Goal: Information Seeking & Learning: Learn about a topic

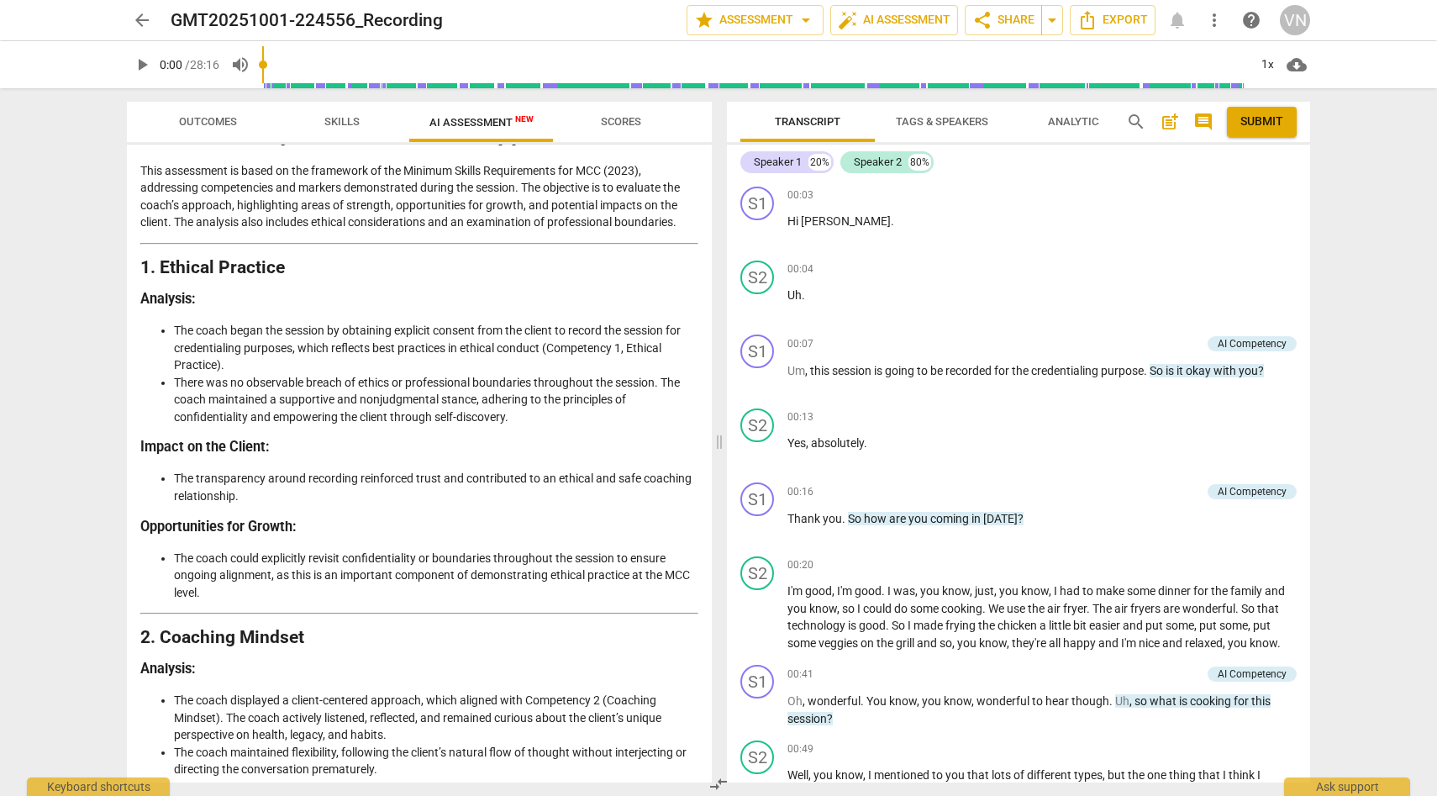
scroll to position [80, 0]
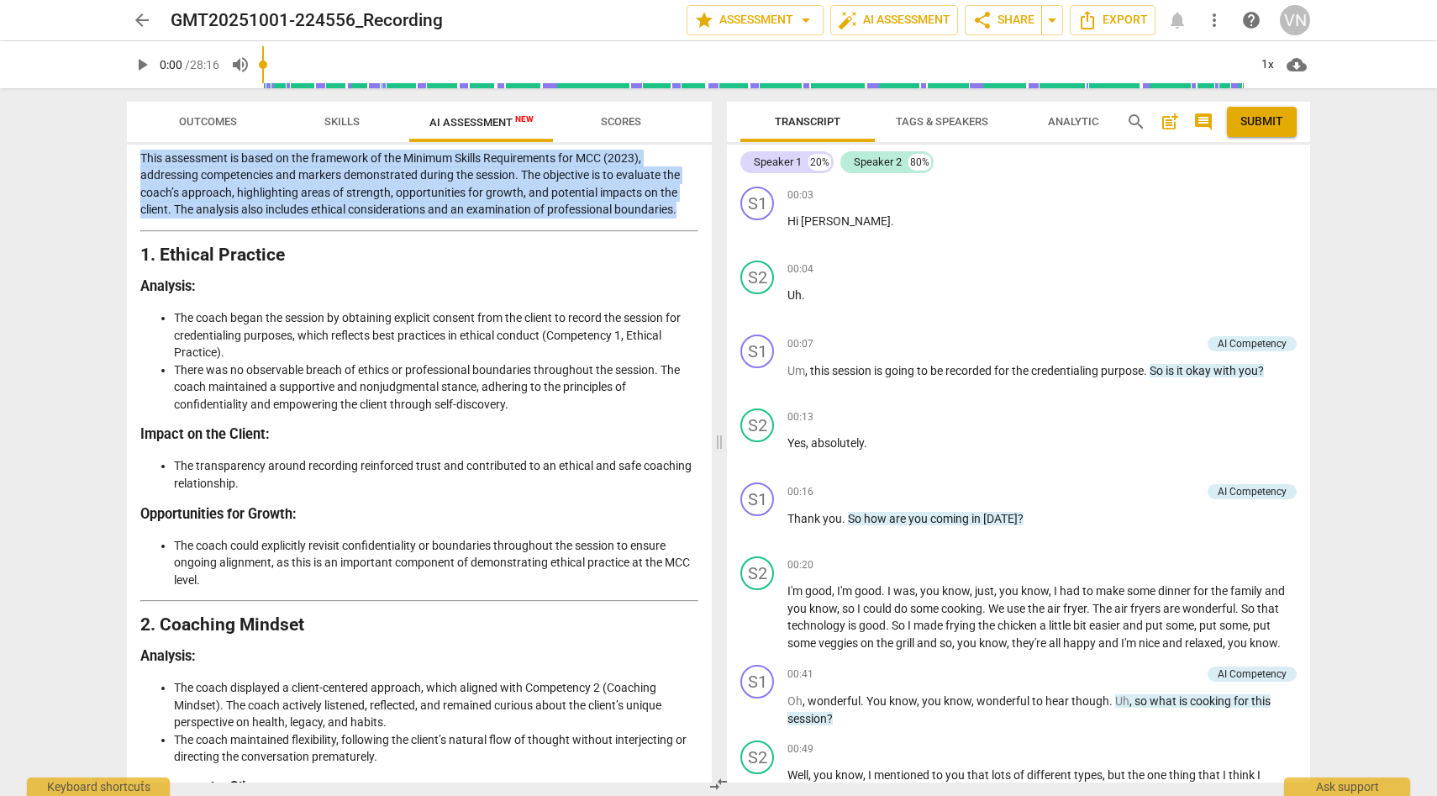
drag, startPoint x: 704, startPoint y: 219, endPoint x: 707, endPoint y: 235, distance: 16.2
click at [707, 235] on div "Disclaimer: AI can make mistakes. Consult a qualified mentor coach before actin…" at bounding box center [419, 464] width 585 height 638
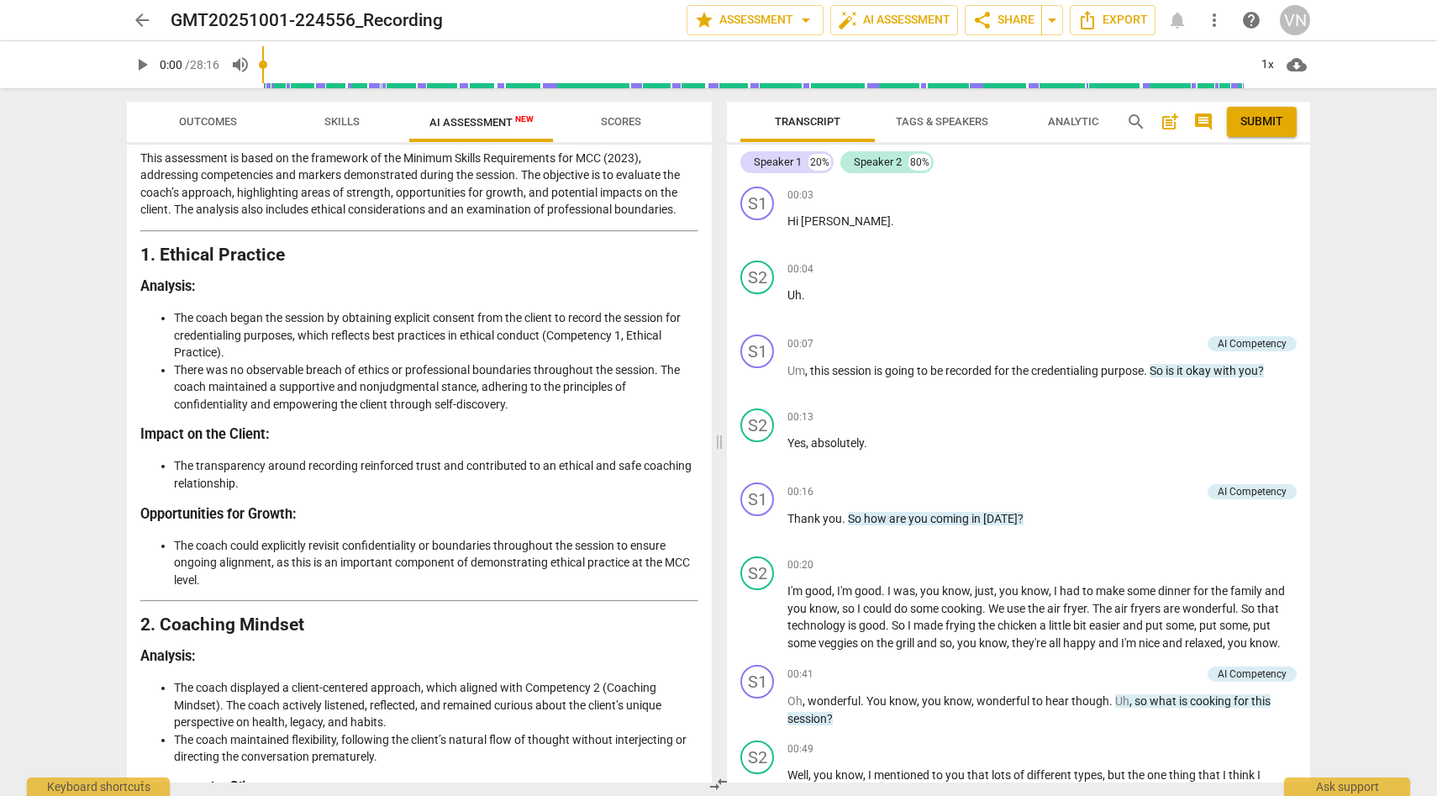
click at [614, 362] on li "There was no observable breach of ethics or professional boundaries throughout …" at bounding box center [436, 387] width 524 height 52
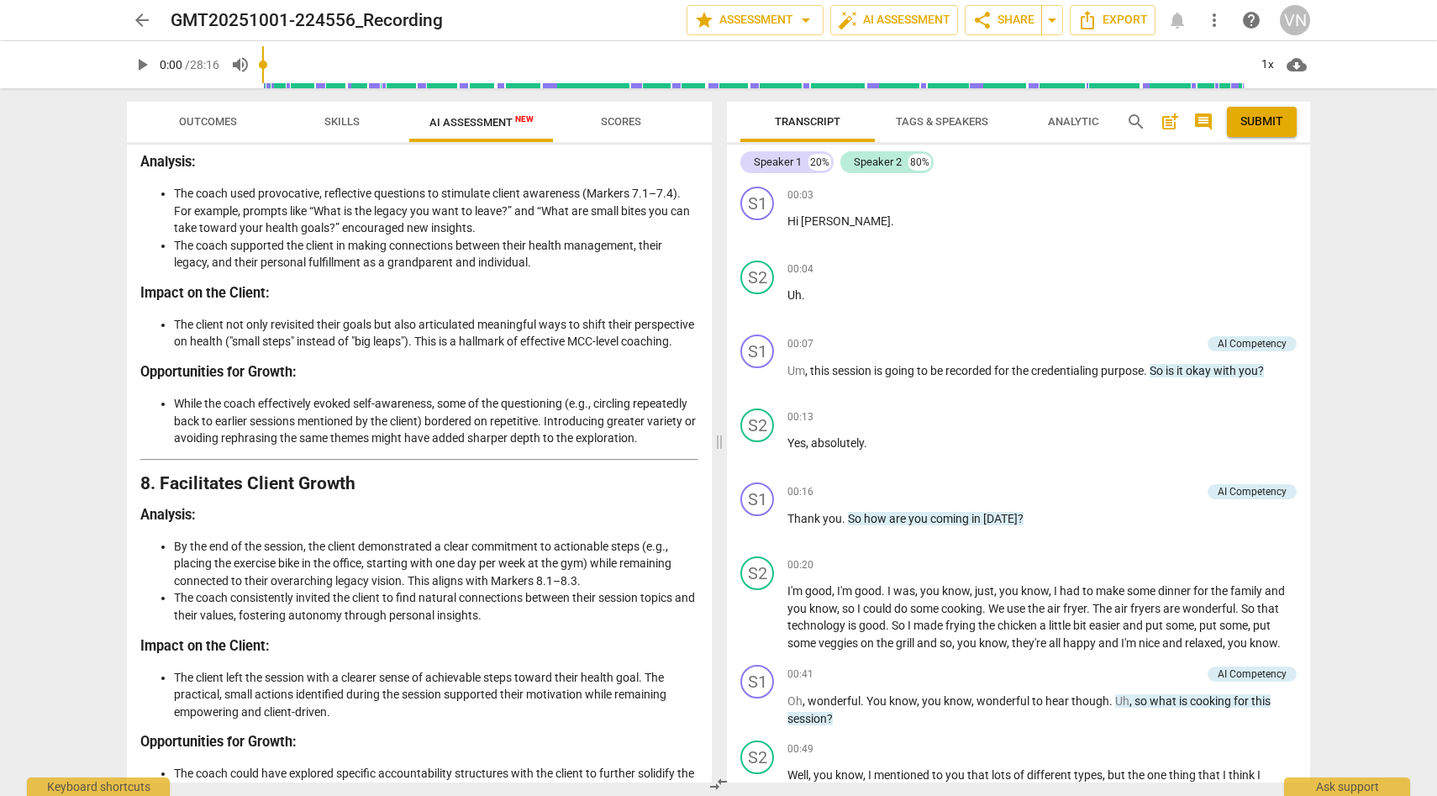
scroll to position [2424, 0]
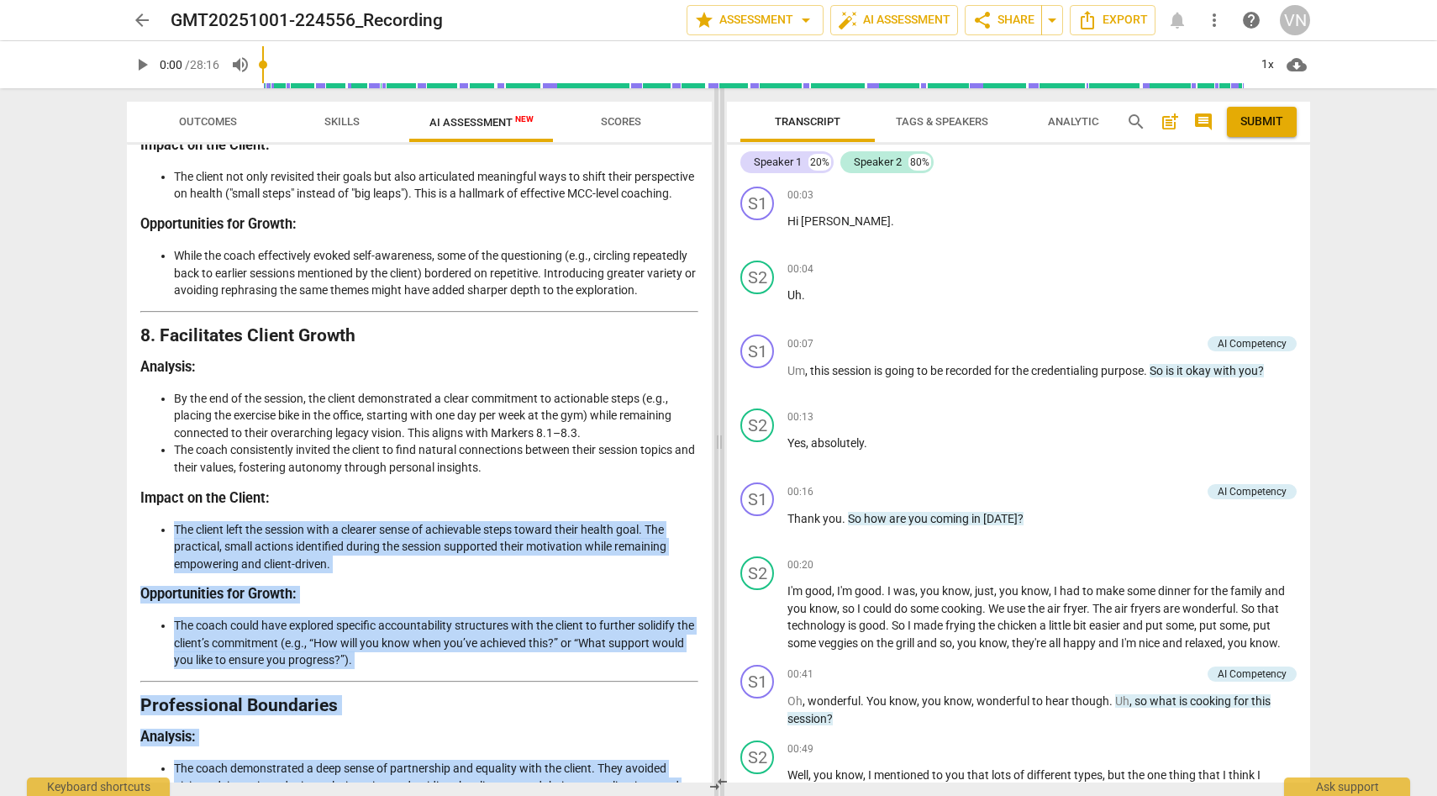
drag, startPoint x: 713, startPoint y: 576, endPoint x: 717, endPoint y: 649, distance: 73.2
click at [717, 649] on div "Outcomes Skills AI Assessment New Scores Disclaimer: AI can make mistakes. Cons…" at bounding box center [718, 442] width 1210 height 708
click at [691, 573] on li "The client left the session with a clearer sense of achievable steps toward the…" at bounding box center [436, 547] width 524 height 52
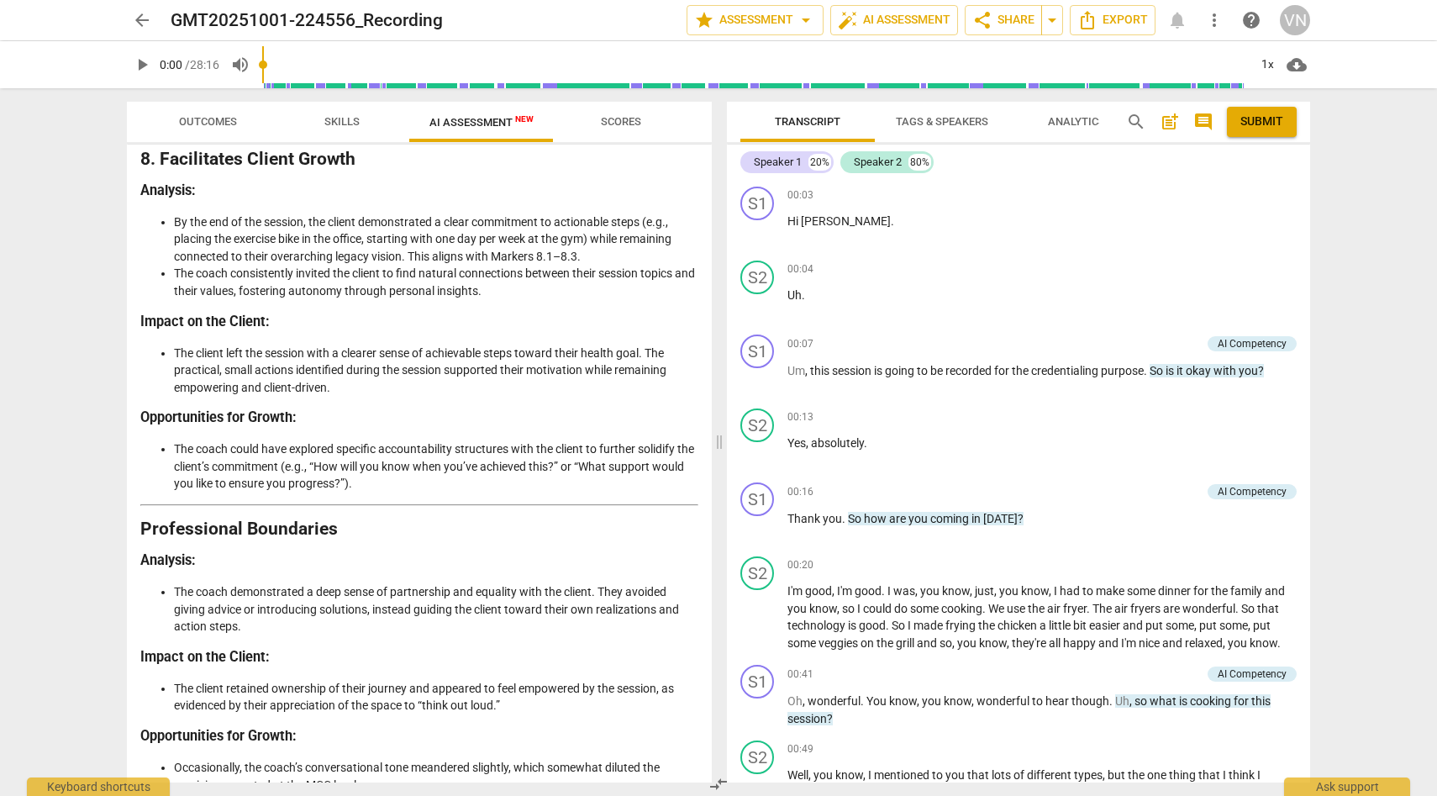
scroll to position [2603, 0]
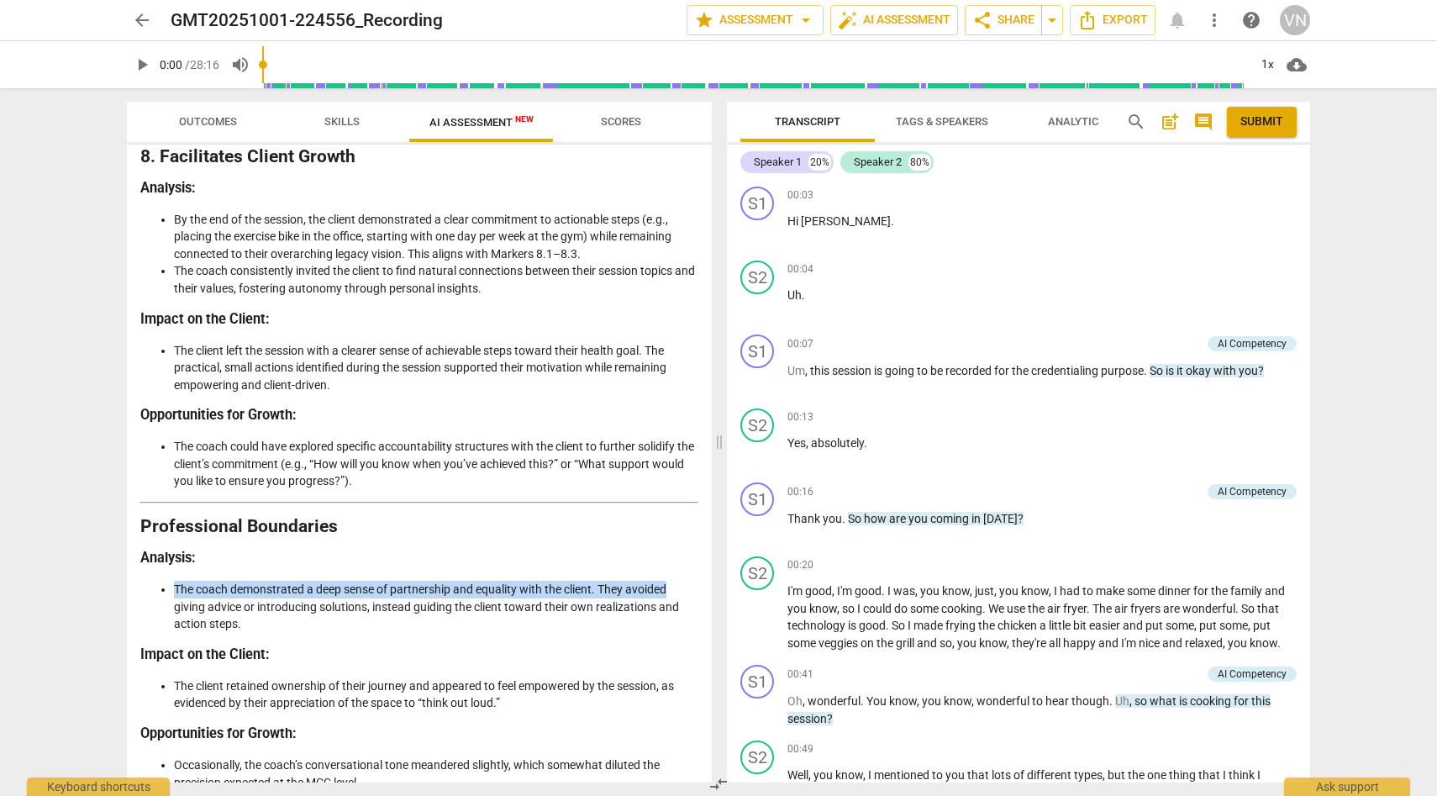
drag, startPoint x: 705, startPoint y: 619, endPoint x: 706, endPoint y: 652, distance: 32.8
click at [705, 652] on div "Disclaimer: AI can make mistakes. Consult a qualified mentor coach before actin…" at bounding box center [419, 464] width 585 height 638
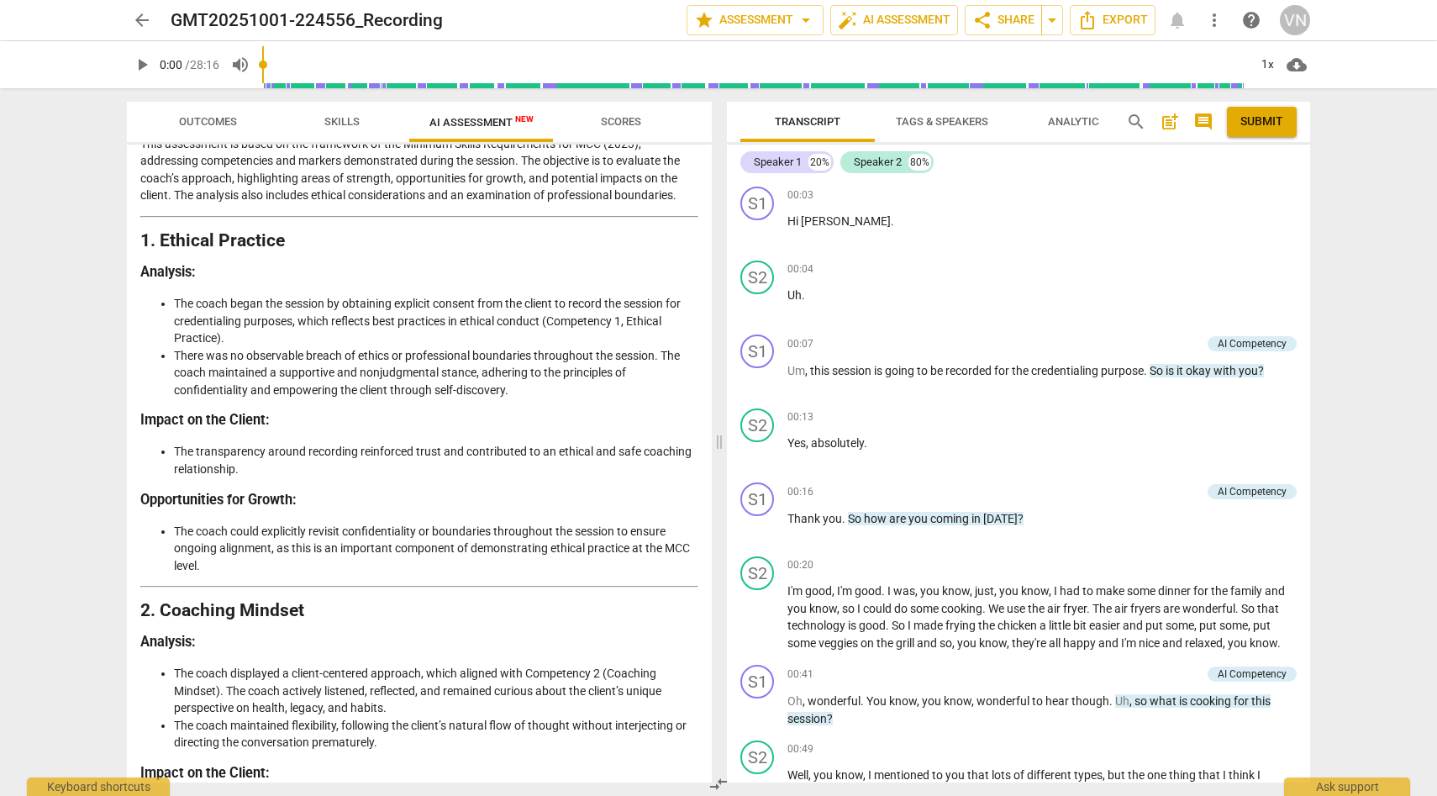
scroll to position [60, 0]
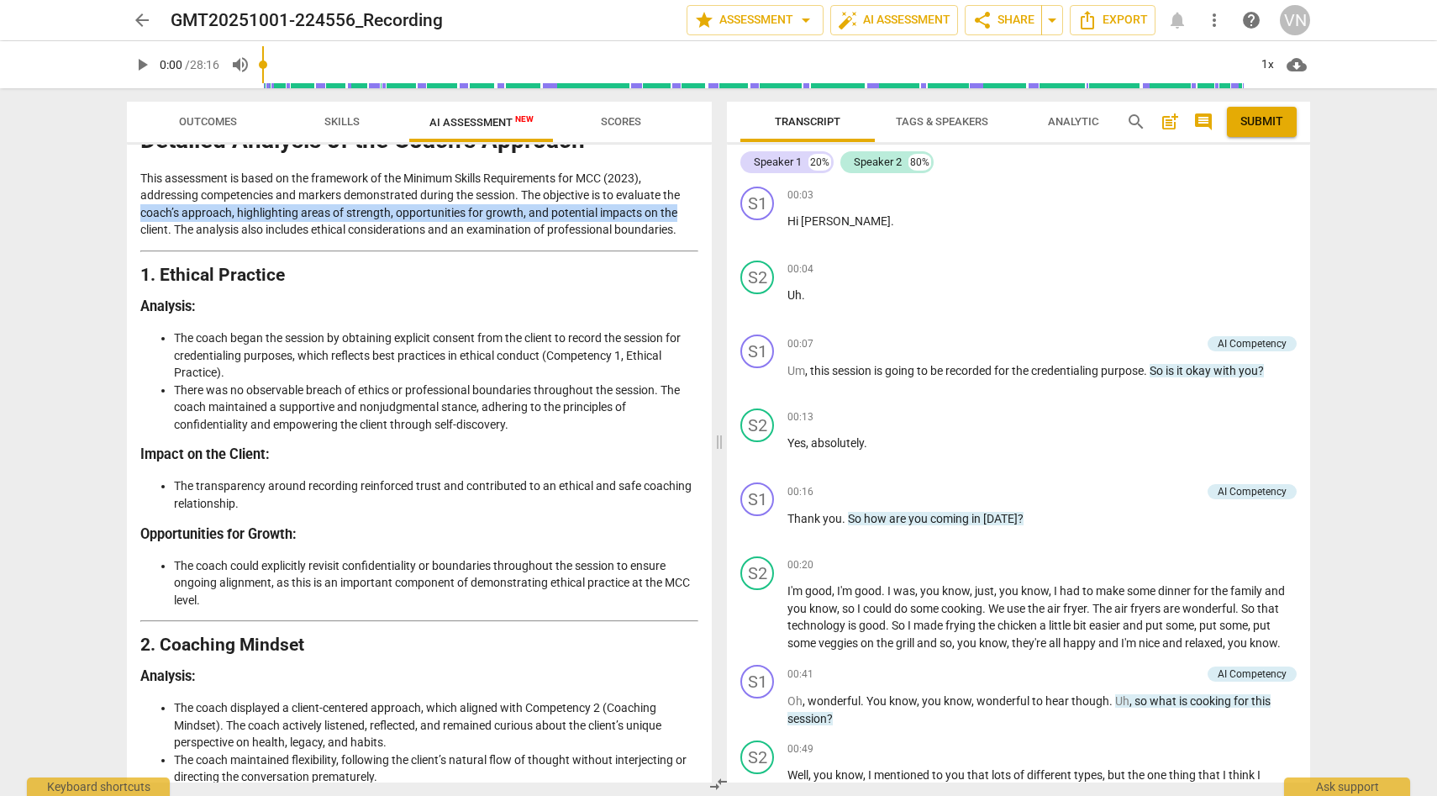
drag, startPoint x: 704, startPoint y: 213, endPoint x: 704, endPoint y: 197, distance: 16.8
click at [704, 197] on div "Disclaimer: AI can make mistakes. Consult a qualified mentor coach before actin…" at bounding box center [419, 464] width 585 height 638
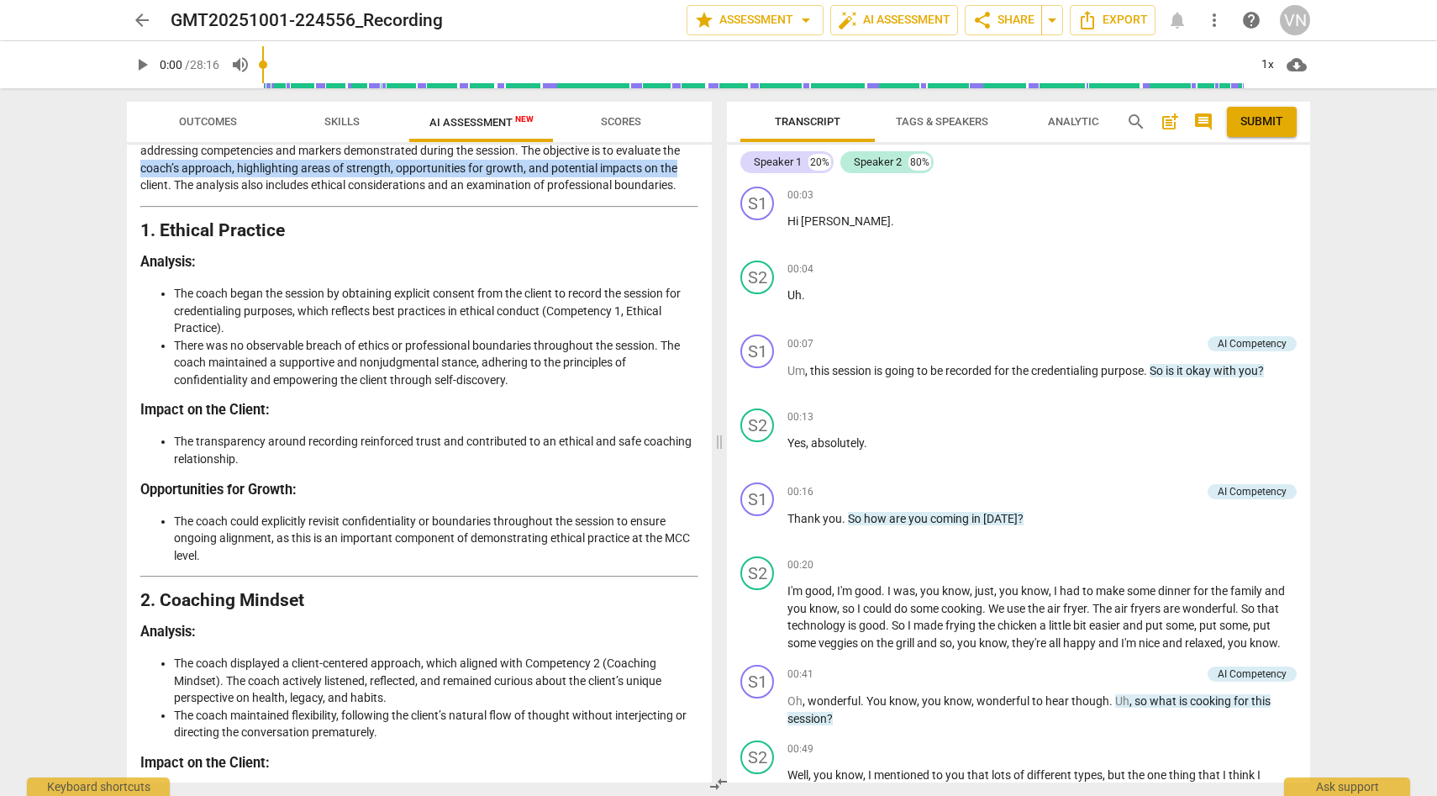
scroll to position [0, 0]
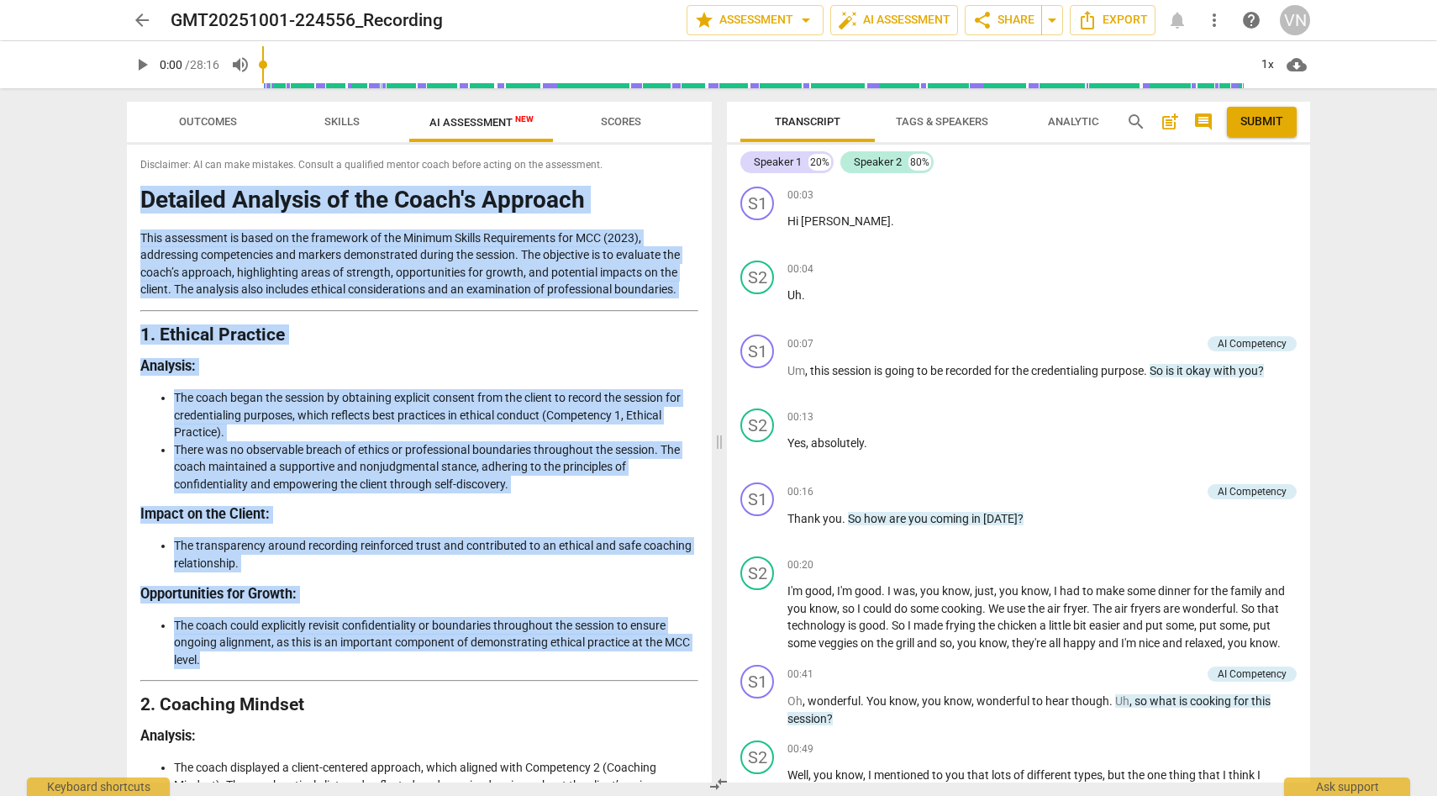
drag, startPoint x: 147, startPoint y: 203, endPoint x: 308, endPoint y: 660, distance: 484.9
click at [488, 132] on span "AI Assessment New" at bounding box center [481, 121] width 145 height 25
click at [635, 130] on span "Scores" at bounding box center [621, 122] width 81 height 23
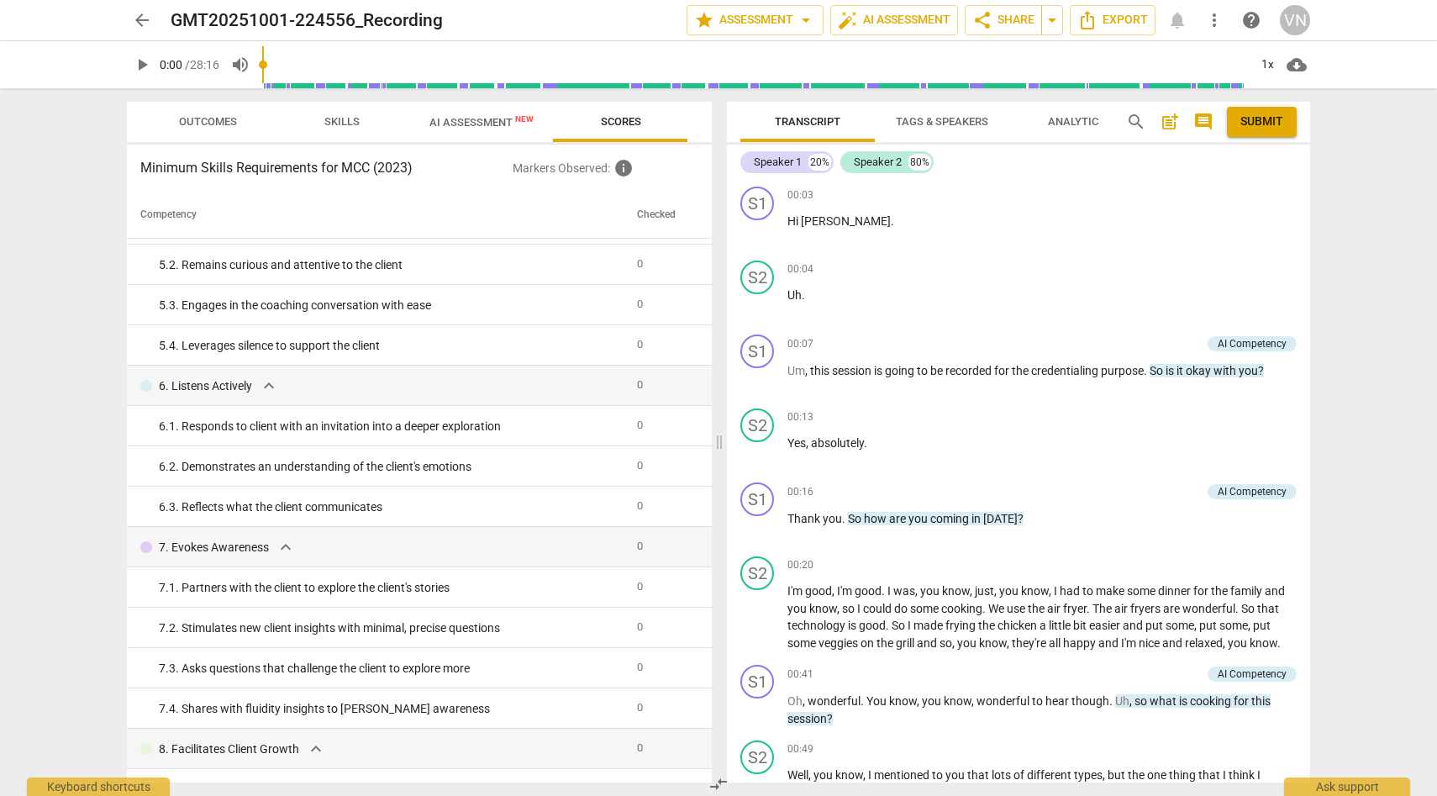
scroll to position [607, 0]
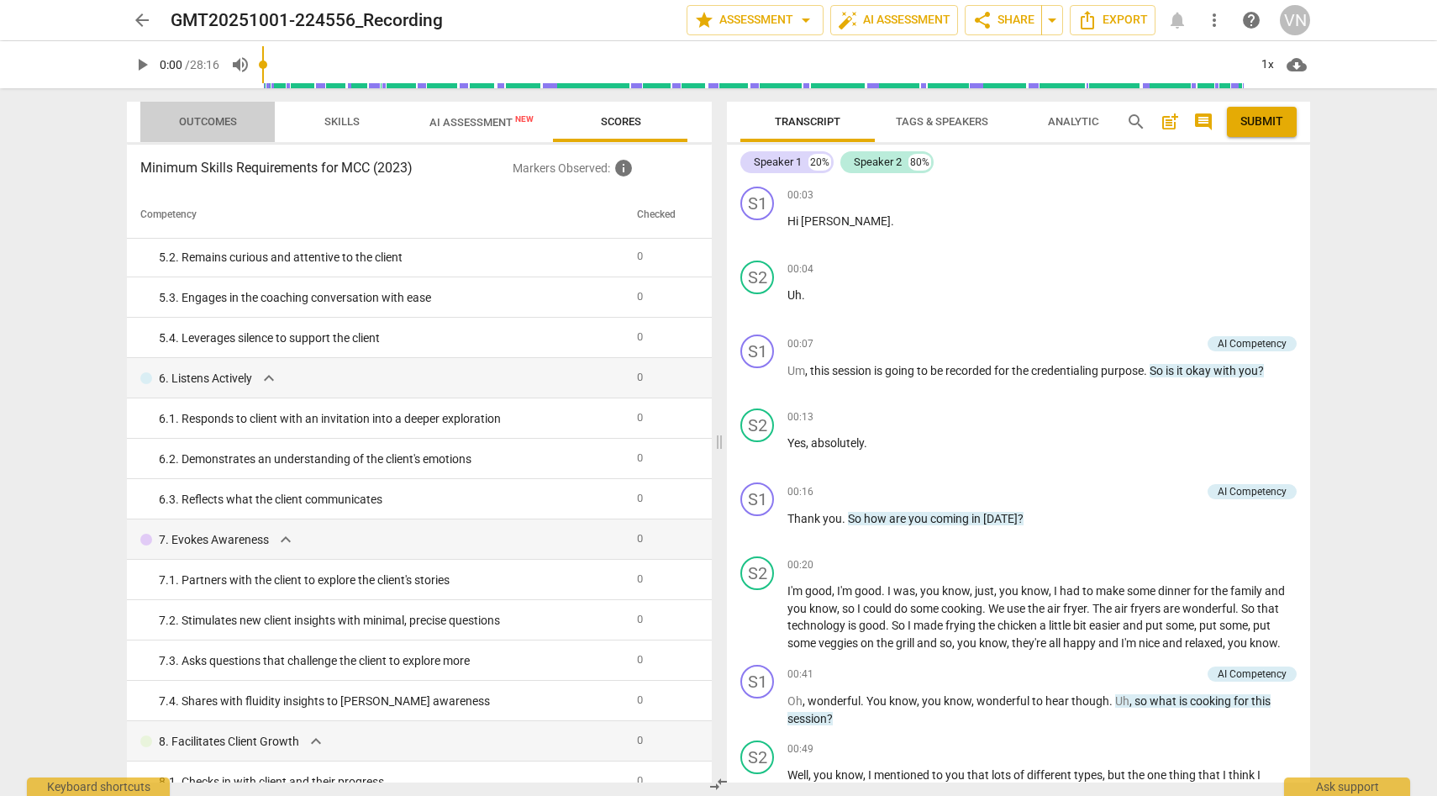
click at [229, 129] on span "Outcomes" at bounding box center [208, 122] width 98 height 23
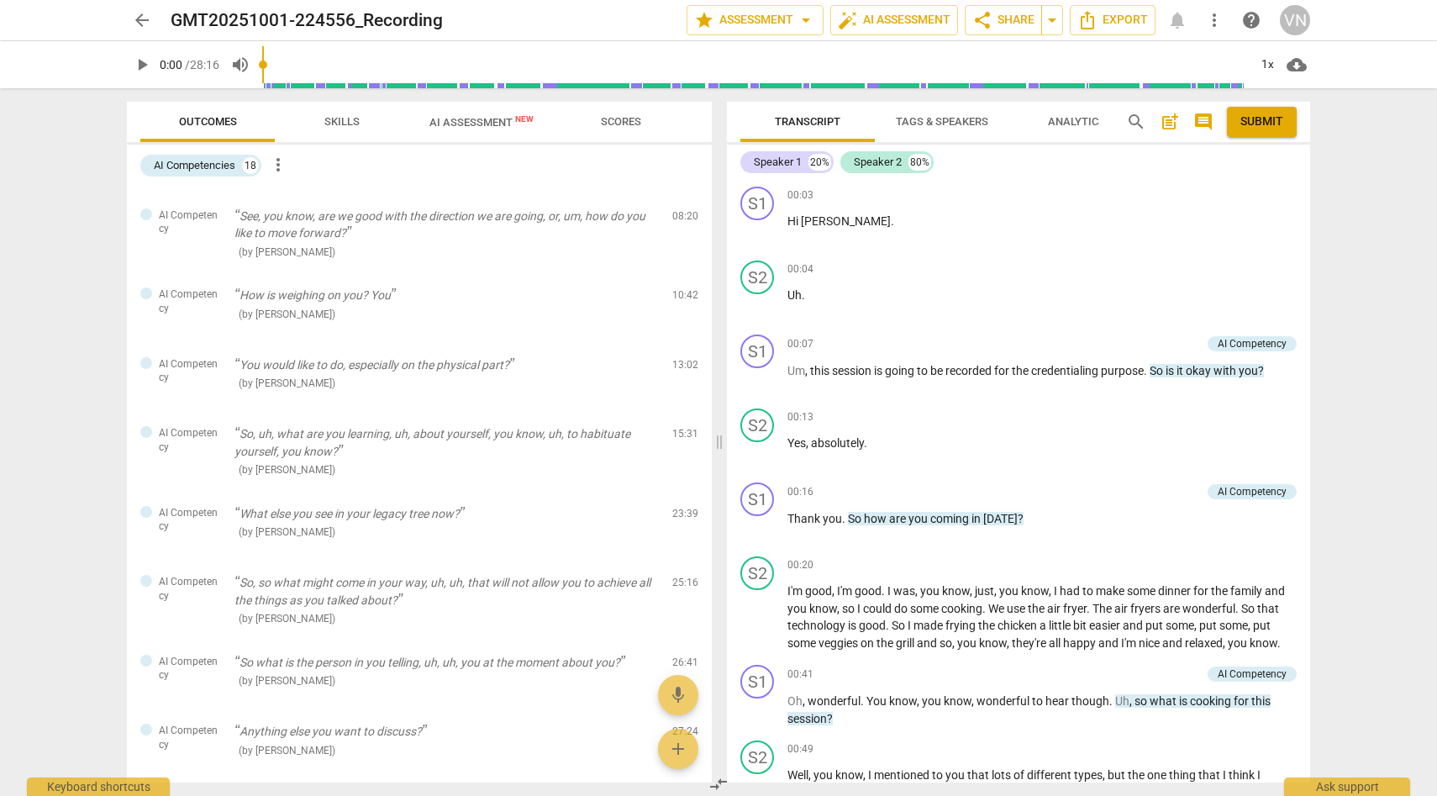
scroll to position [0, 0]
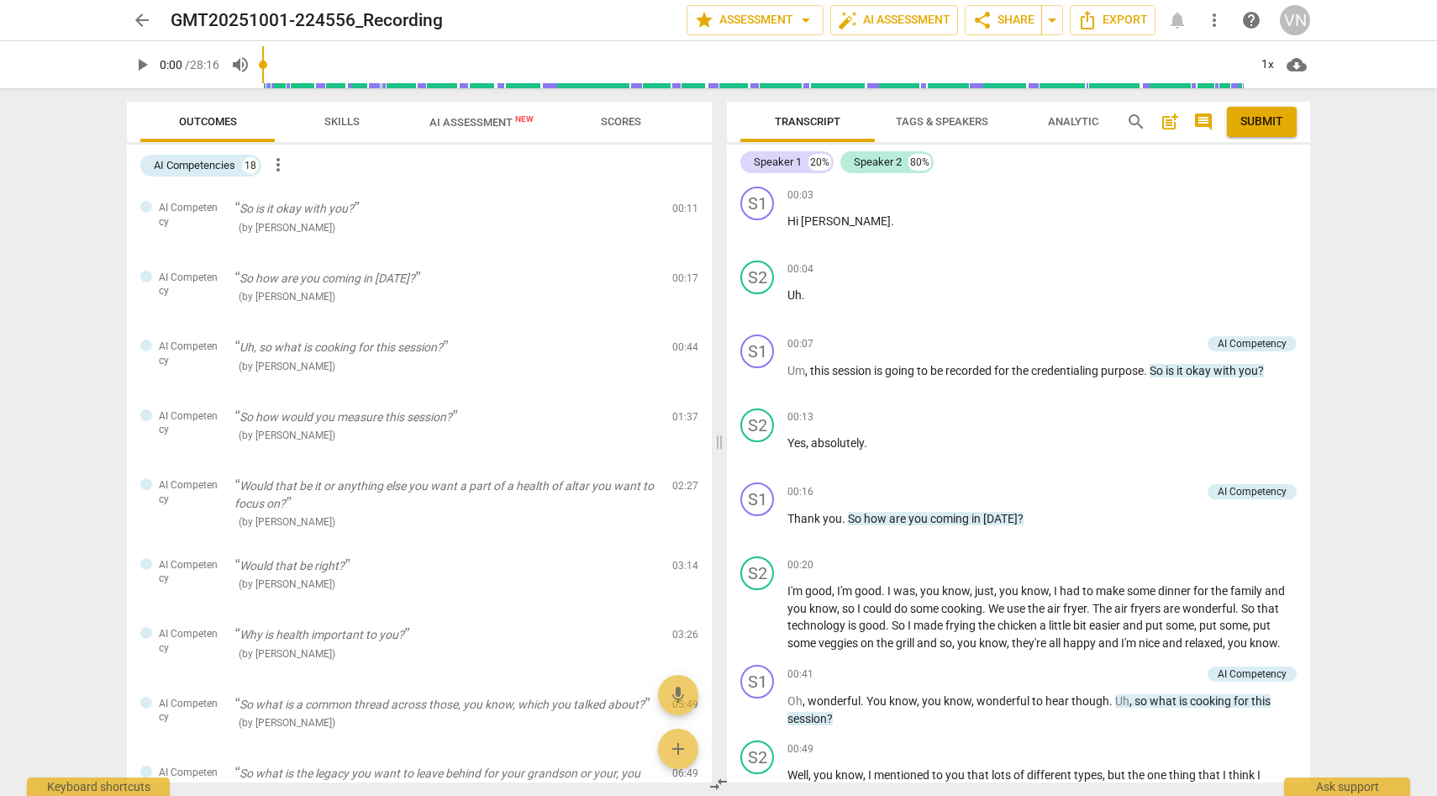
click at [361, 124] on span "Skills" at bounding box center [342, 122] width 76 height 23
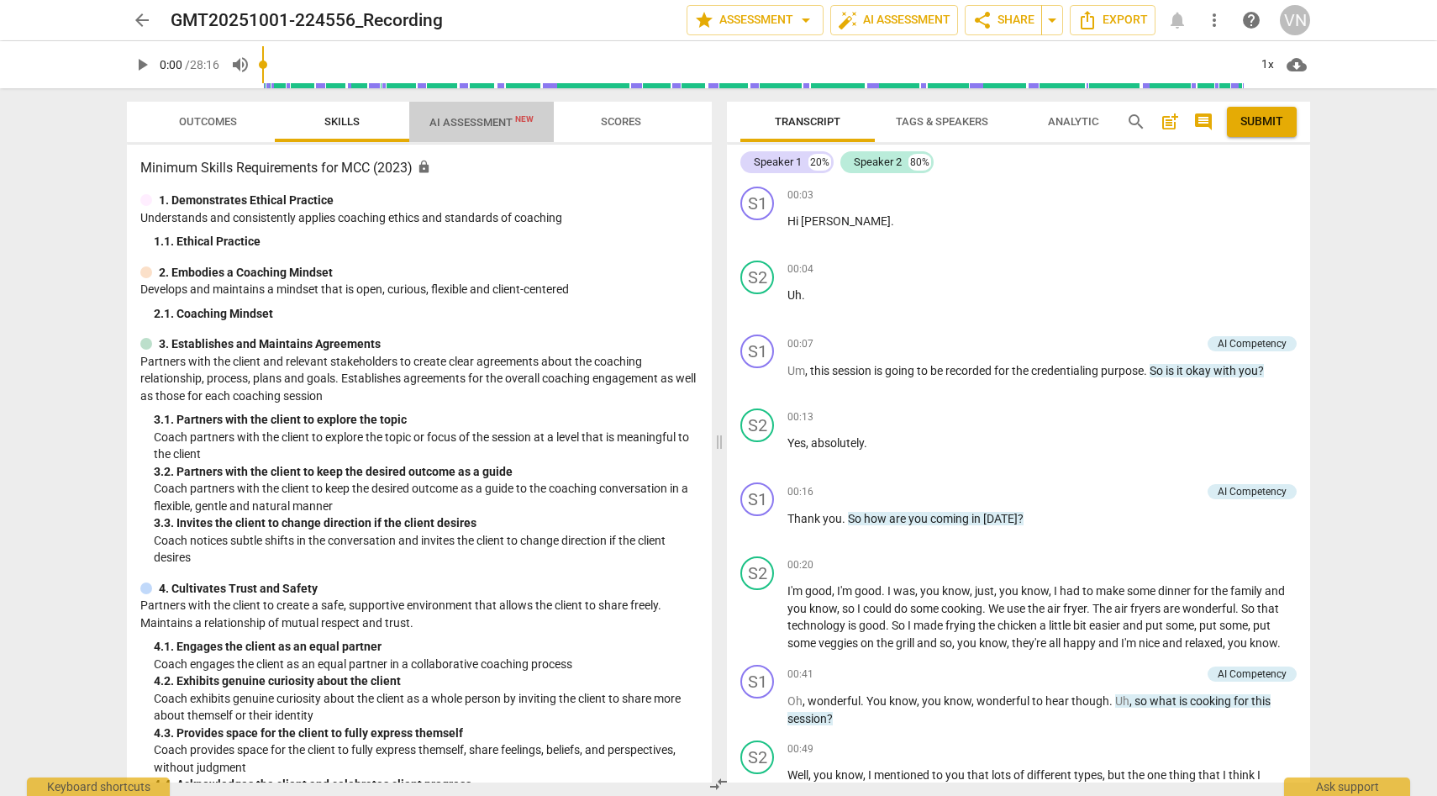
click at [437, 128] on span "AI Assessment New" at bounding box center [481, 122] width 104 height 13
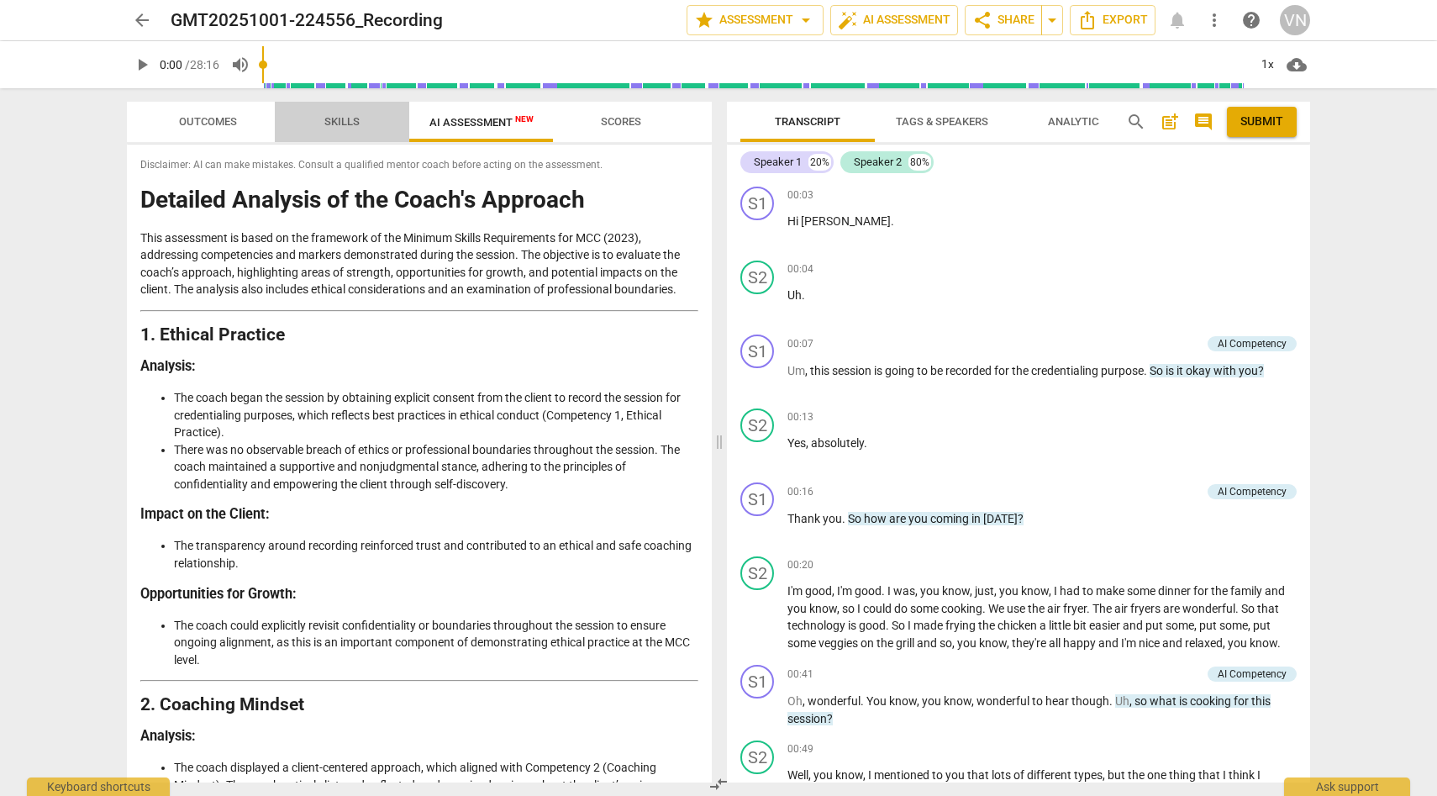
click at [358, 122] on span "Skills" at bounding box center [341, 121] width 35 height 13
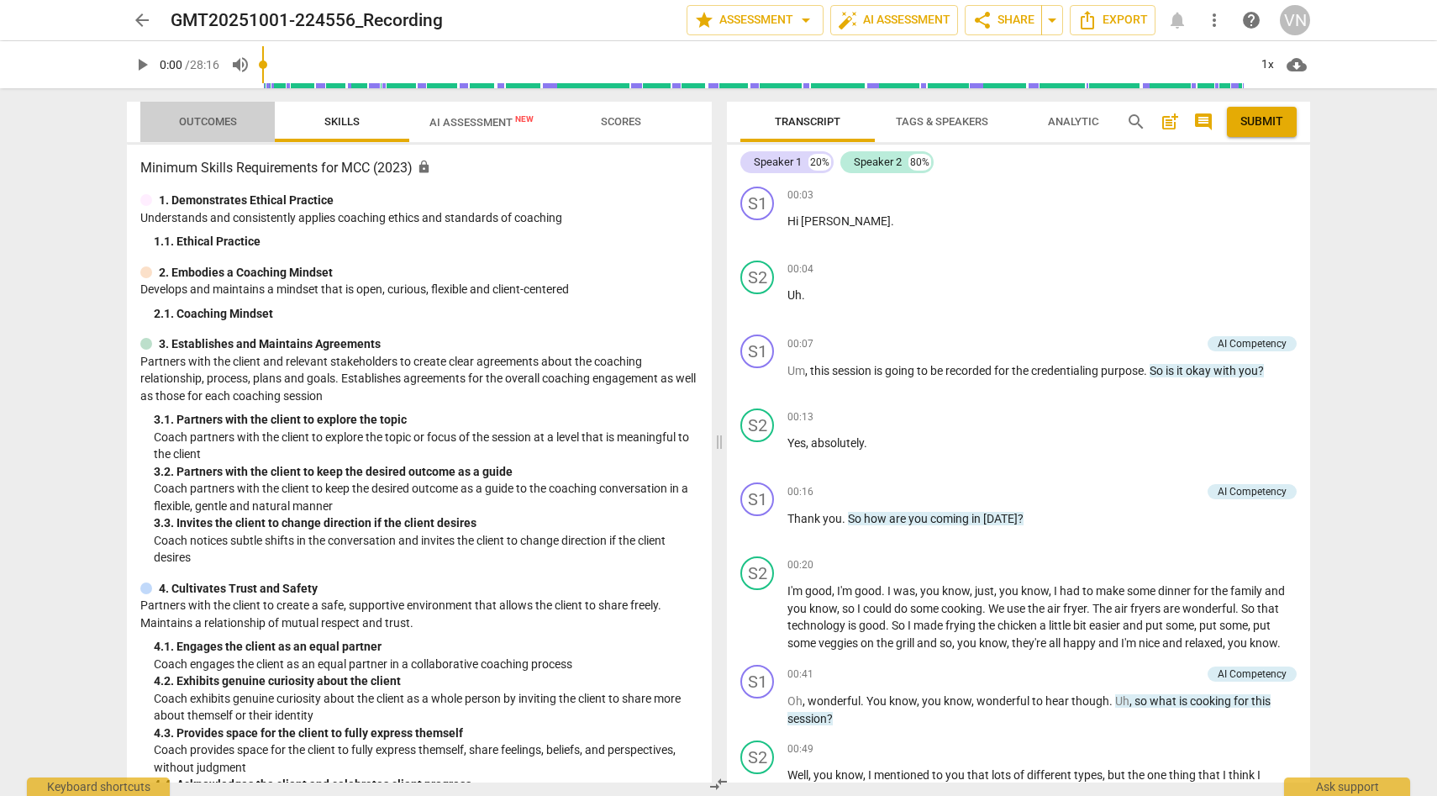
click at [223, 128] on span "Outcomes" at bounding box center [208, 122] width 98 height 23
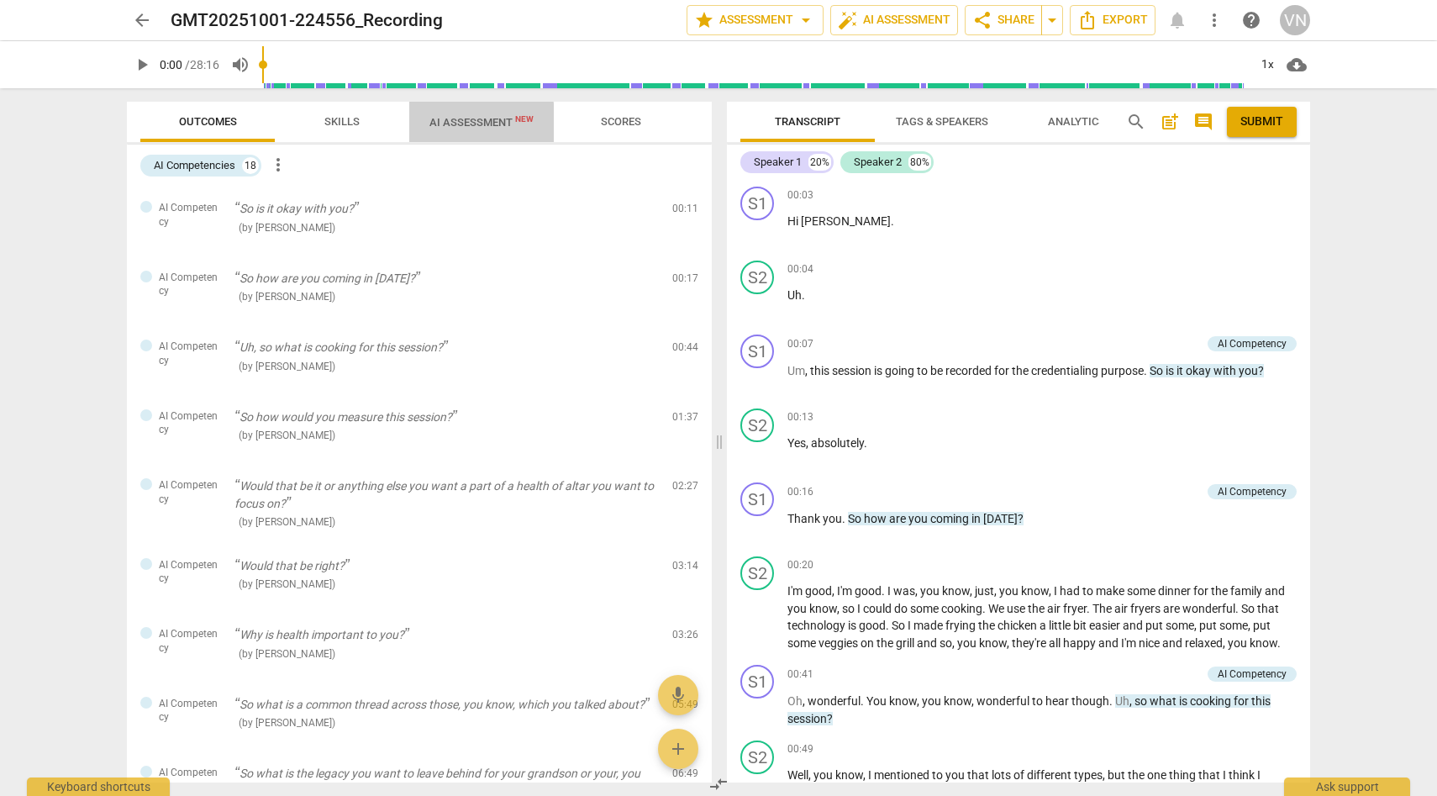
click at [430, 124] on span "AI Assessment New" at bounding box center [481, 122] width 104 height 13
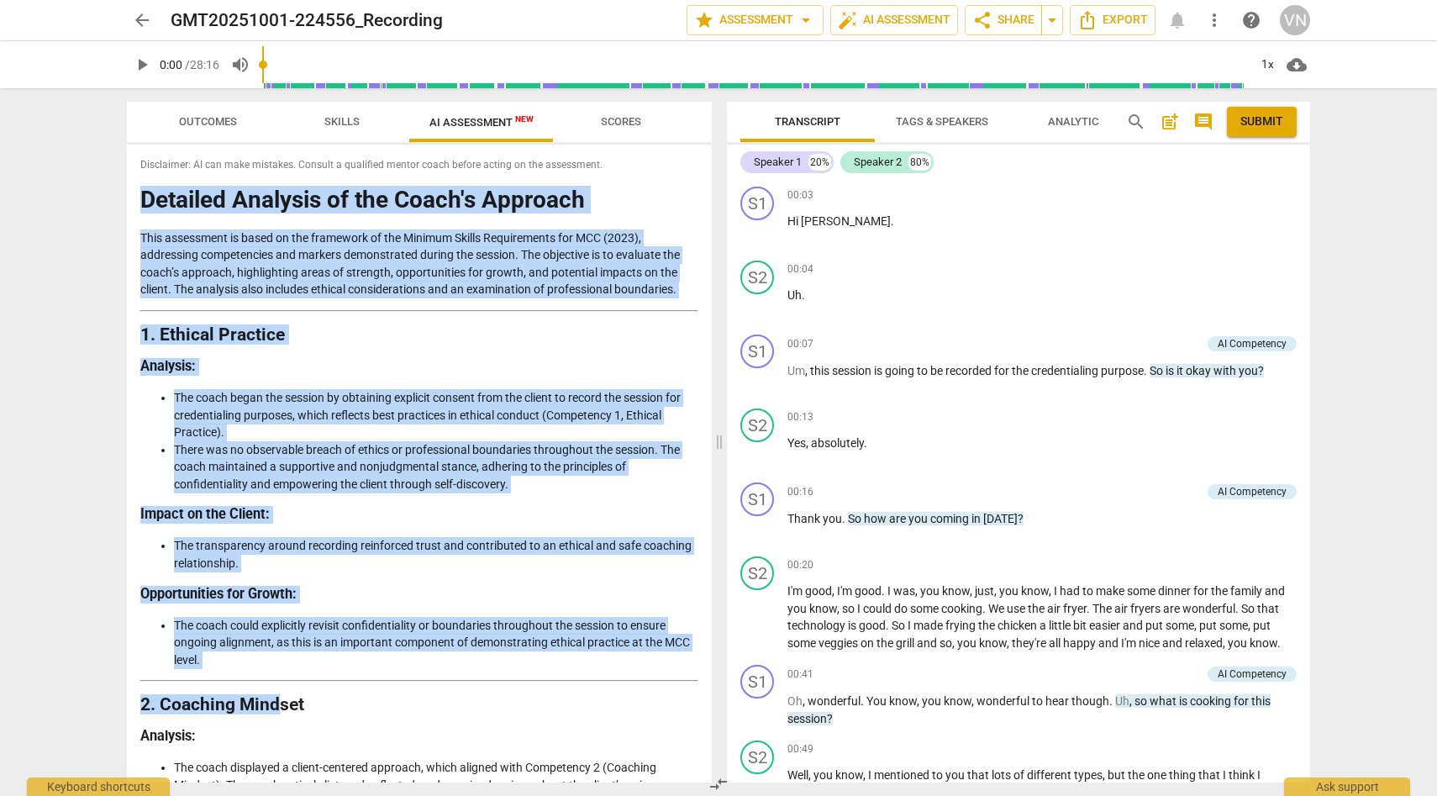
drag, startPoint x: 141, startPoint y: 196, endPoint x: 281, endPoint y: 695, distance: 518.4
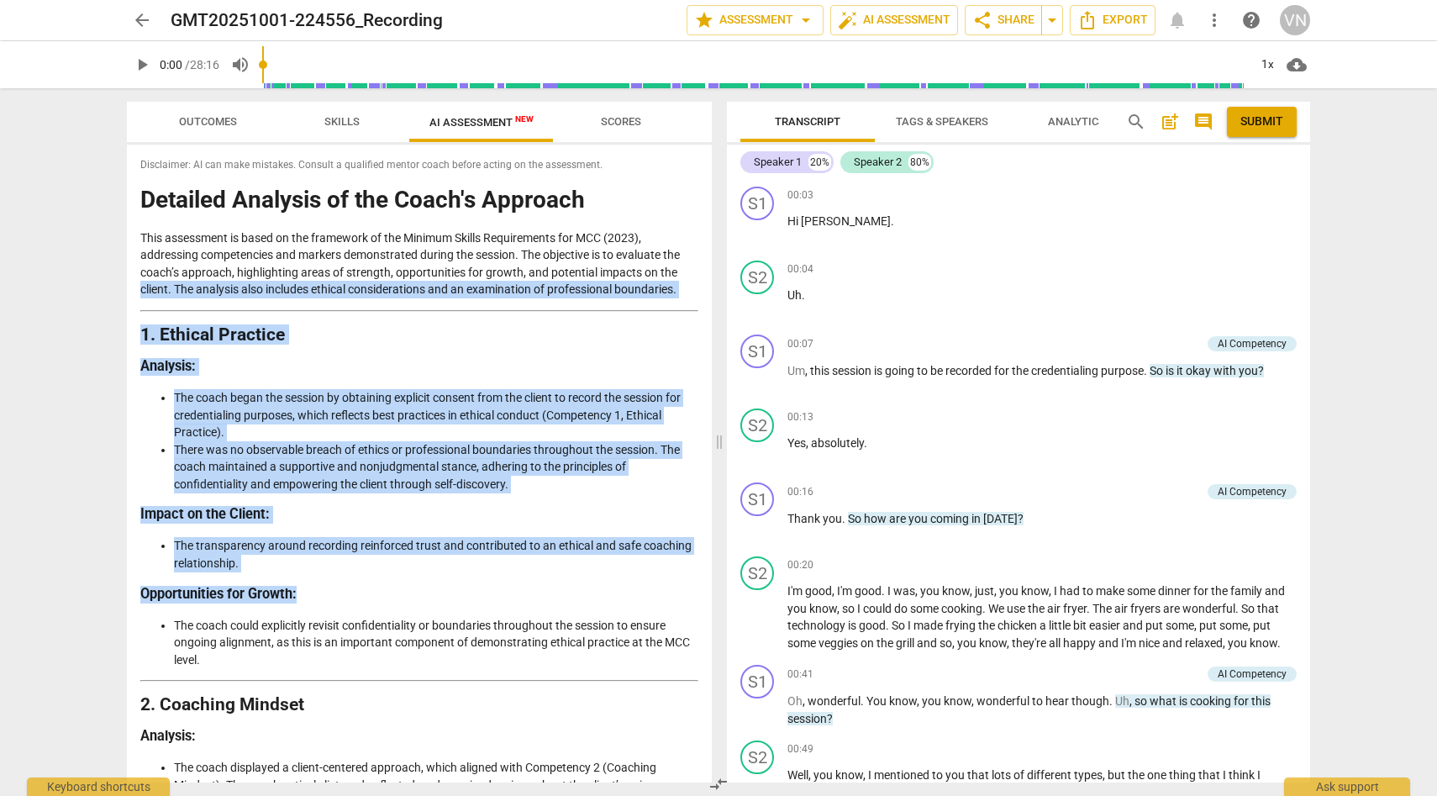
drag, startPoint x: 278, startPoint y: 669, endPoint x: 132, endPoint y: 290, distance: 406.3
click at [132, 290] on div "Disclaimer: AI can make mistakes. Consult a qualified mentor coach before actin…" at bounding box center [419, 464] width 585 height 638
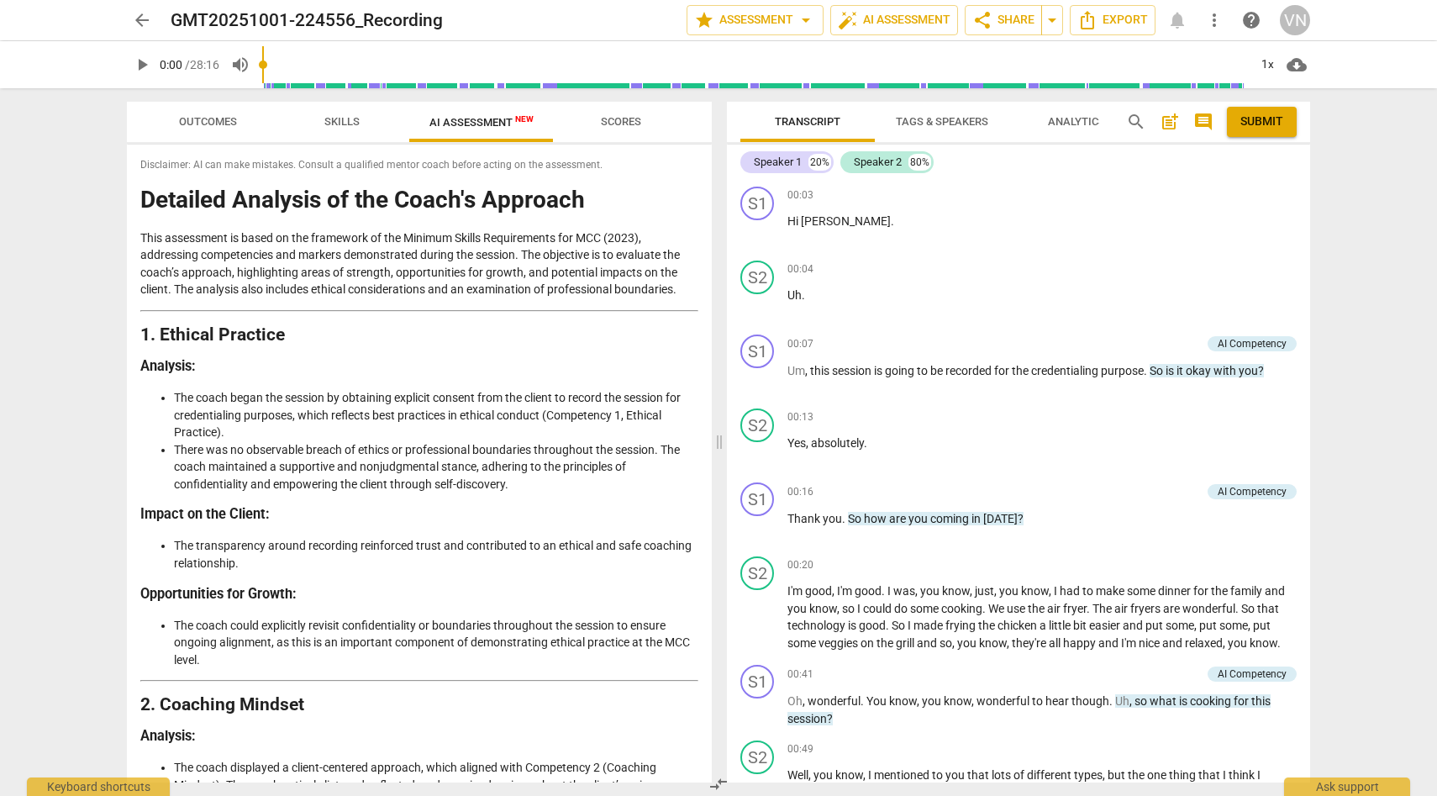
click at [138, 201] on div "Disclaimer: AI can make mistakes. Consult a qualified mentor coach before actin…" at bounding box center [419, 464] width 585 height 638
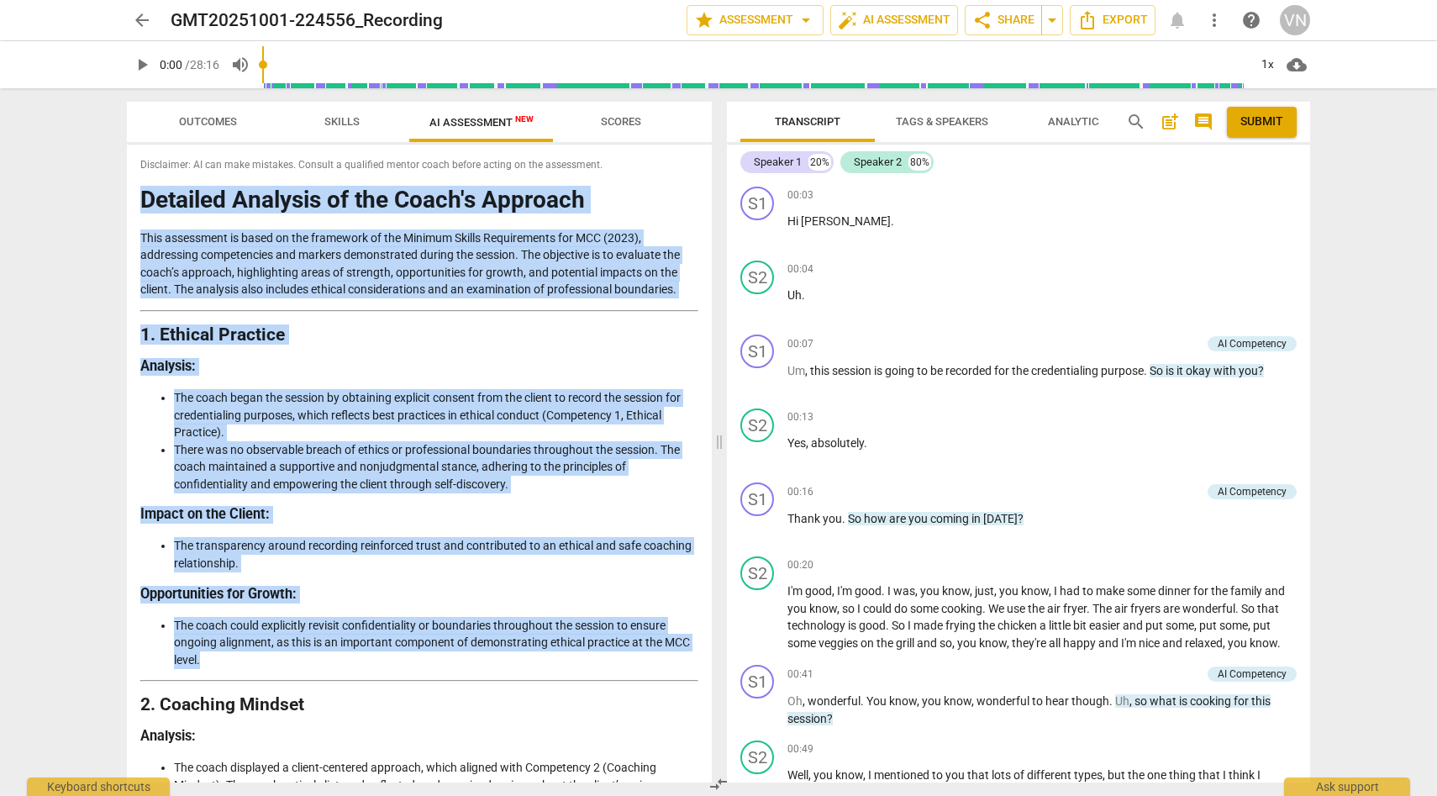
drag, startPoint x: 145, startPoint y: 191, endPoint x: 269, endPoint y: 661, distance: 486.6
copy div "Loremips Dolorsit am con Adipi'e Seddoeiu Temp incididunt ut labor et dol magna…"
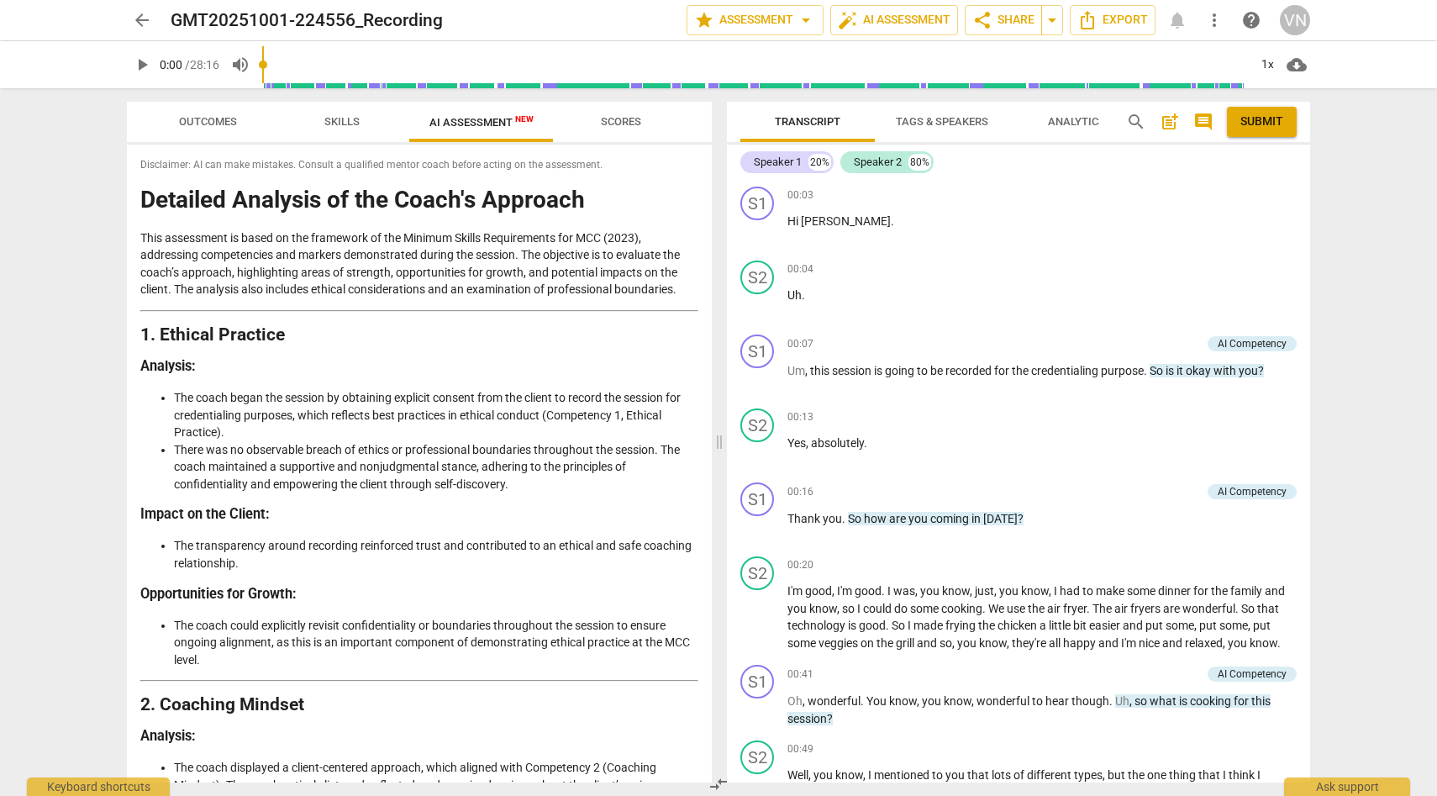
click at [513, 440] on li "The coach began the session by obtaining explicit consent from the client to re…" at bounding box center [436, 415] width 524 height 52
click at [303, 250] on p "This assessment is based on the framework of the Minimum Skills Requirements fo…" at bounding box center [419, 263] width 558 height 69
click at [502, 438] on li "The coach began the session by obtaining explicit consent from the client to re…" at bounding box center [436, 415] width 524 height 52
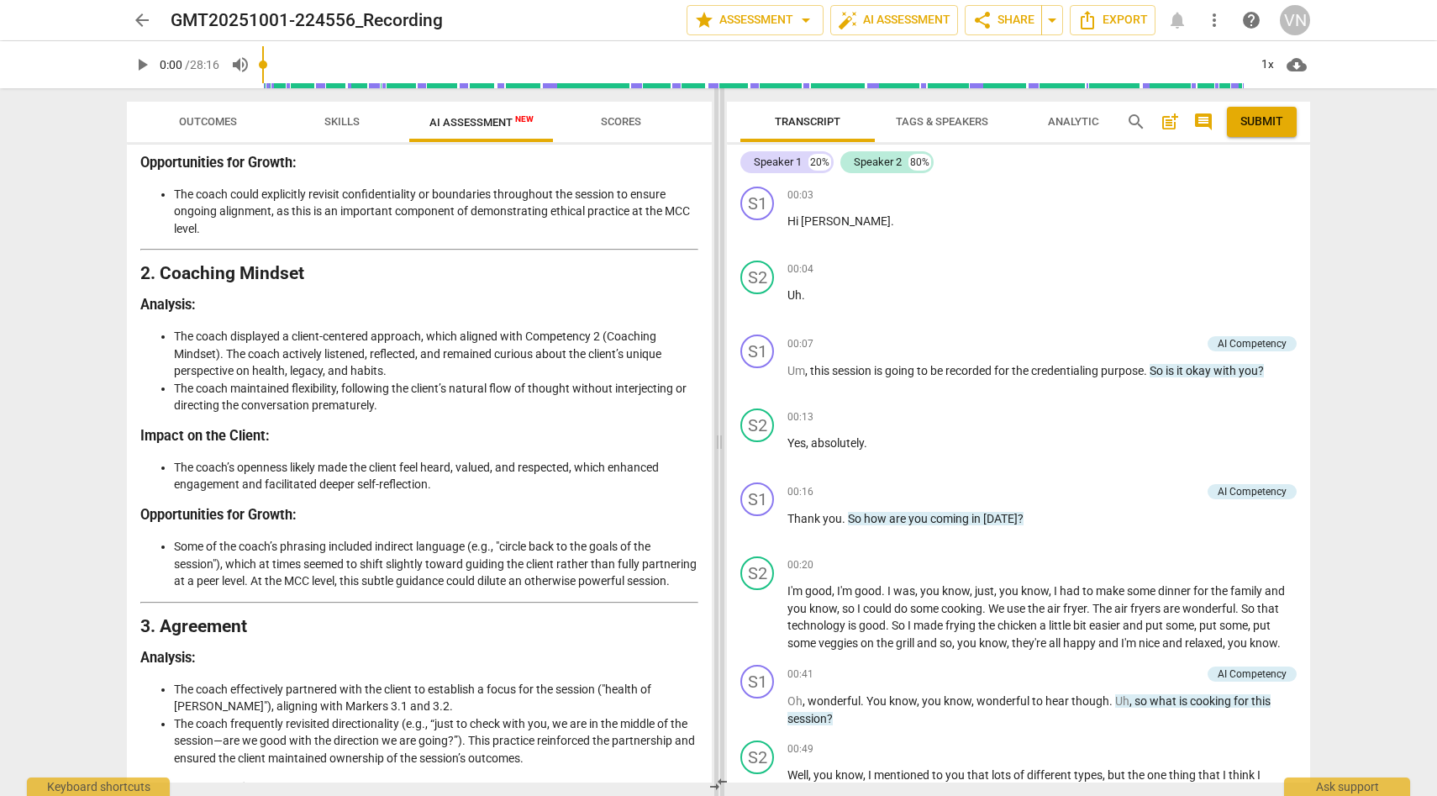
scroll to position [429, 0]
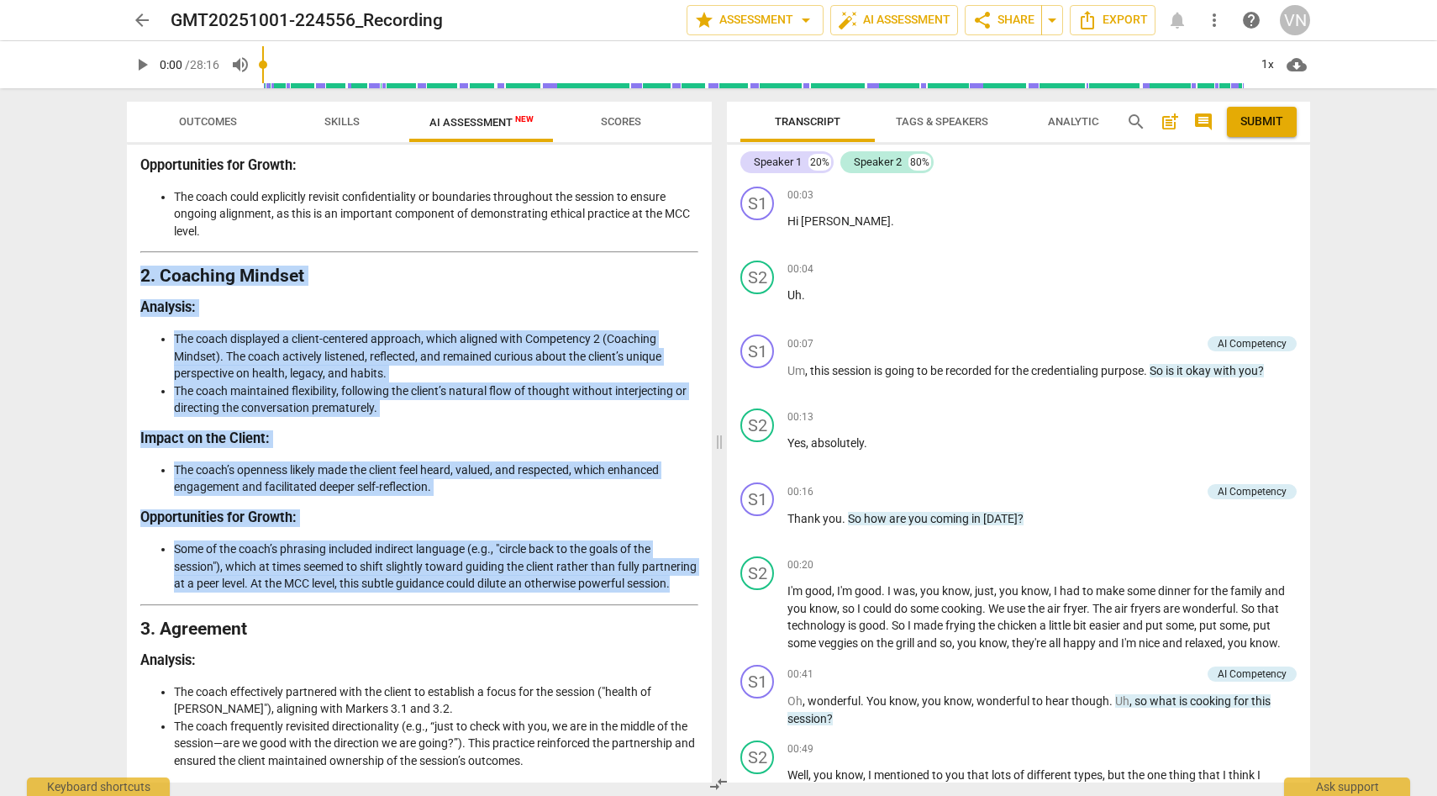
drag, startPoint x: 142, startPoint y: 276, endPoint x: 444, endPoint y: 598, distance: 441.2
copy div "2. Coaching Mindset Analysis : The coach displayed a client-centered approach, …"
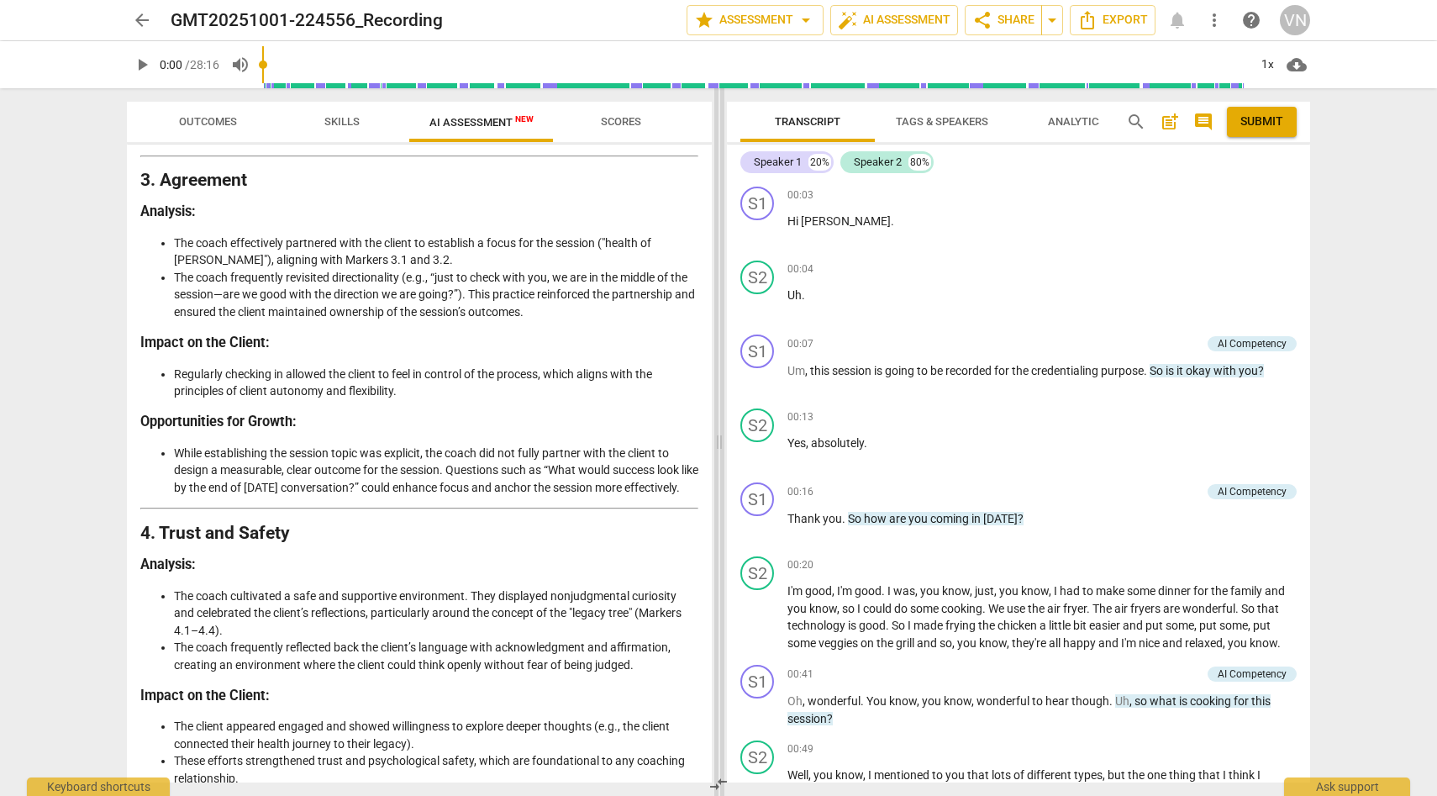
scroll to position [862, 0]
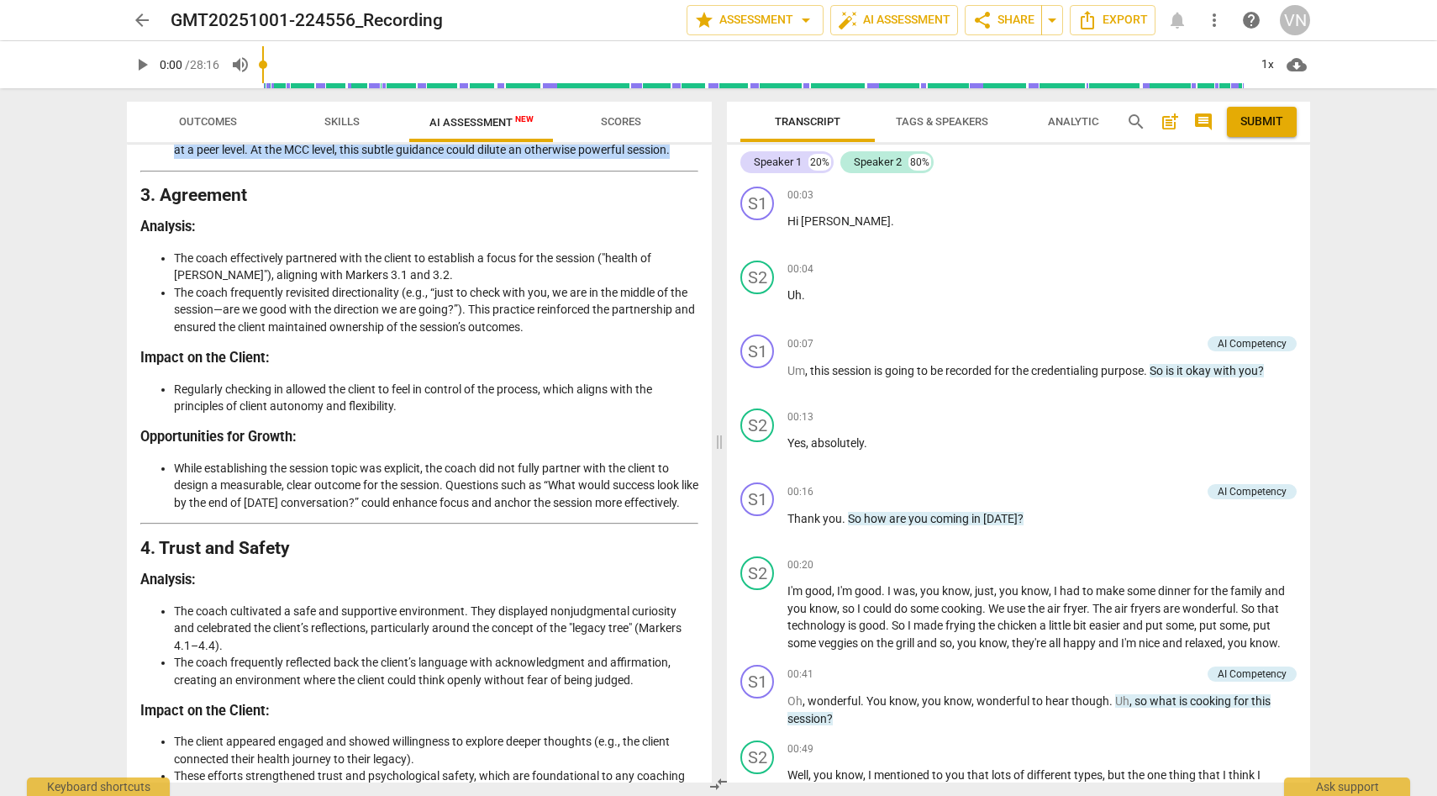
drag, startPoint x: 140, startPoint y: 210, endPoint x: 247, endPoint y: 533, distance: 340.2
copy div "3. Agreement Analysis : The coach effectively partnered with the client to esta…"
click at [712, 378] on div "Outcomes Skills AI Assessment New Scores Disclaimer: AI can make mistakes. Cons…" at bounding box center [415, 442] width 605 height 708
click at [703, 377] on div "Disclaimer: AI can make mistakes. Consult a qualified mentor coach before actin…" at bounding box center [419, 464] width 585 height 638
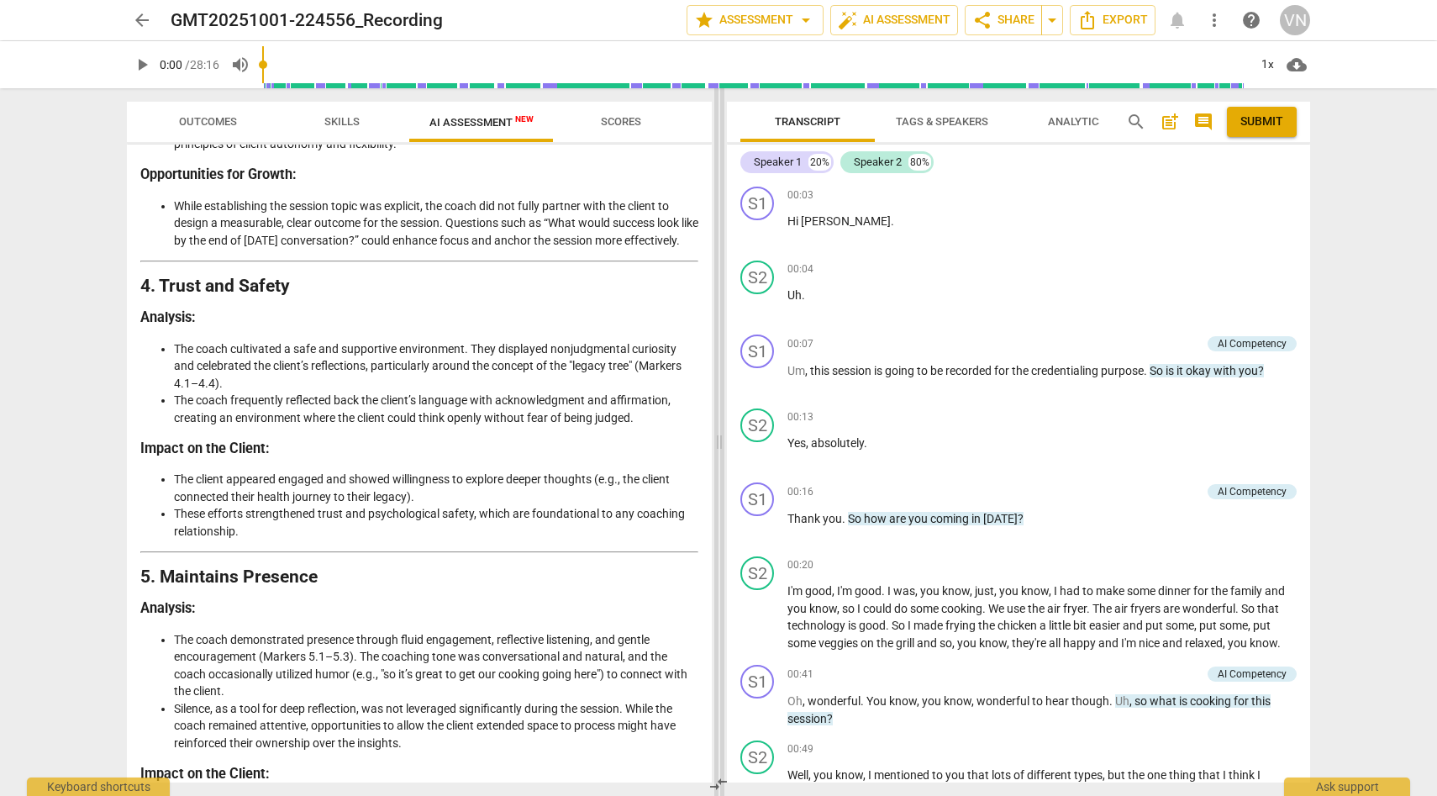
scroll to position [1122, 0]
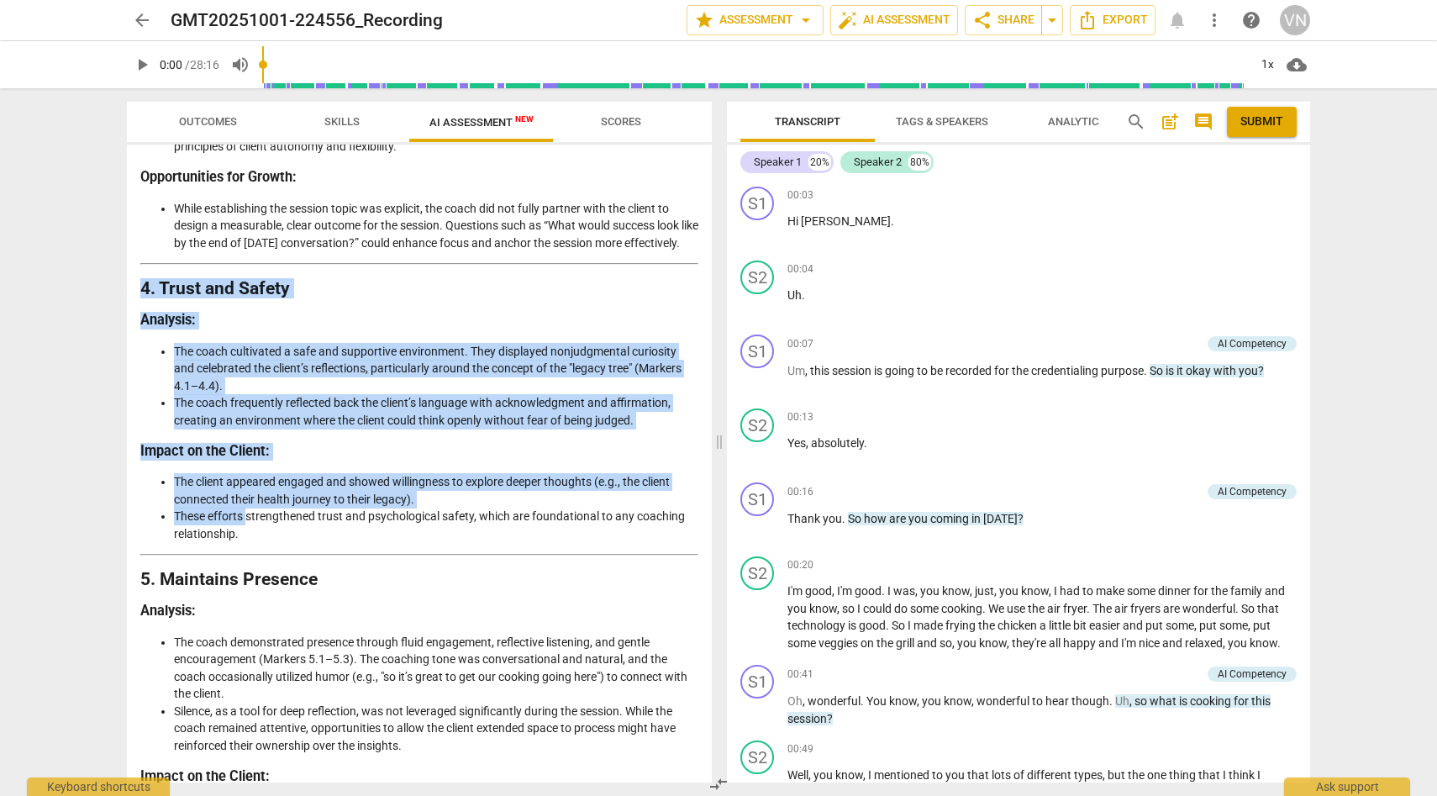
drag, startPoint x: 142, startPoint y: 320, endPoint x: 249, endPoint y: 558, distance: 260.7
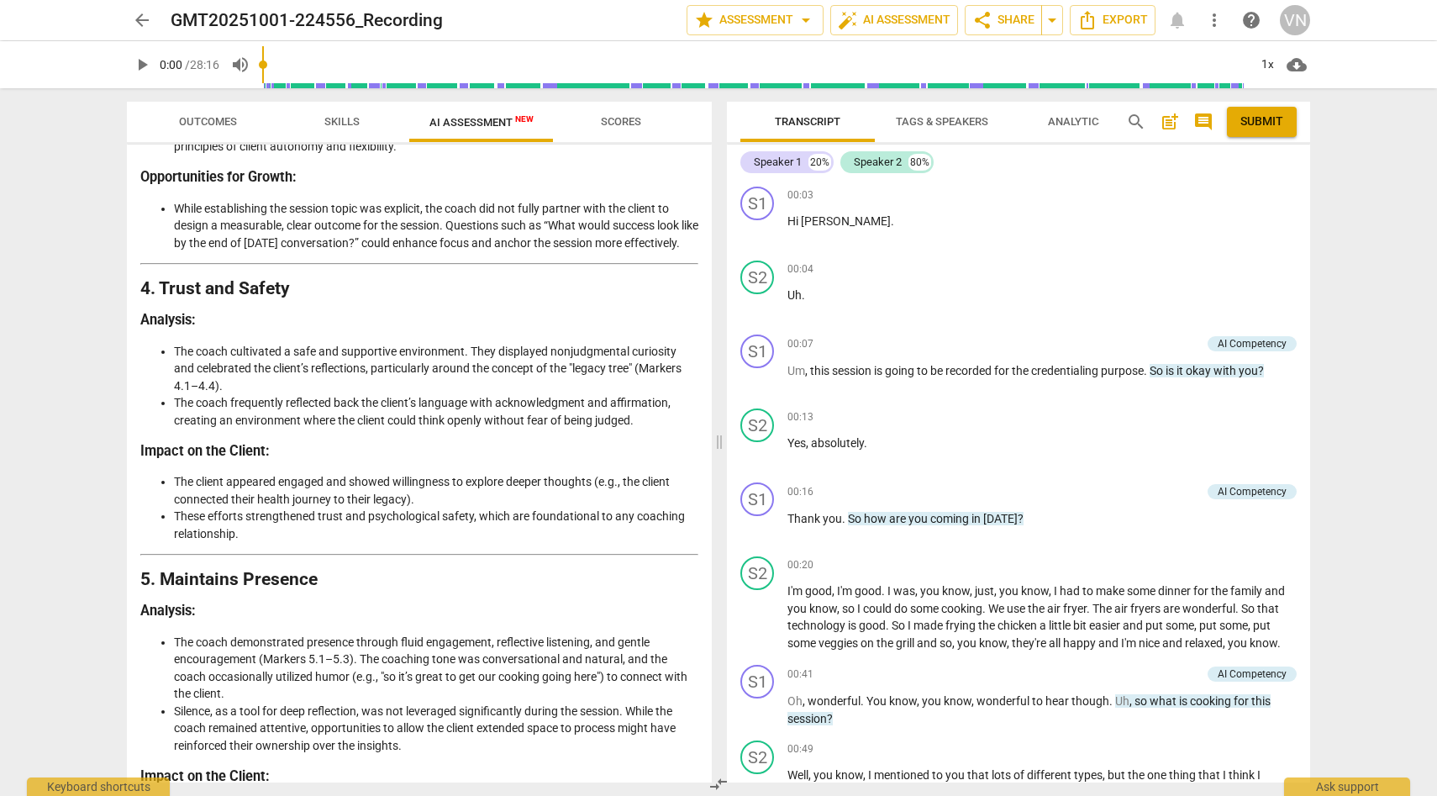
click at [249, 542] on li "These efforts strengthened trust and psychological safety, which are foundation…" at bounding box center [436, 525] width 524 height 34
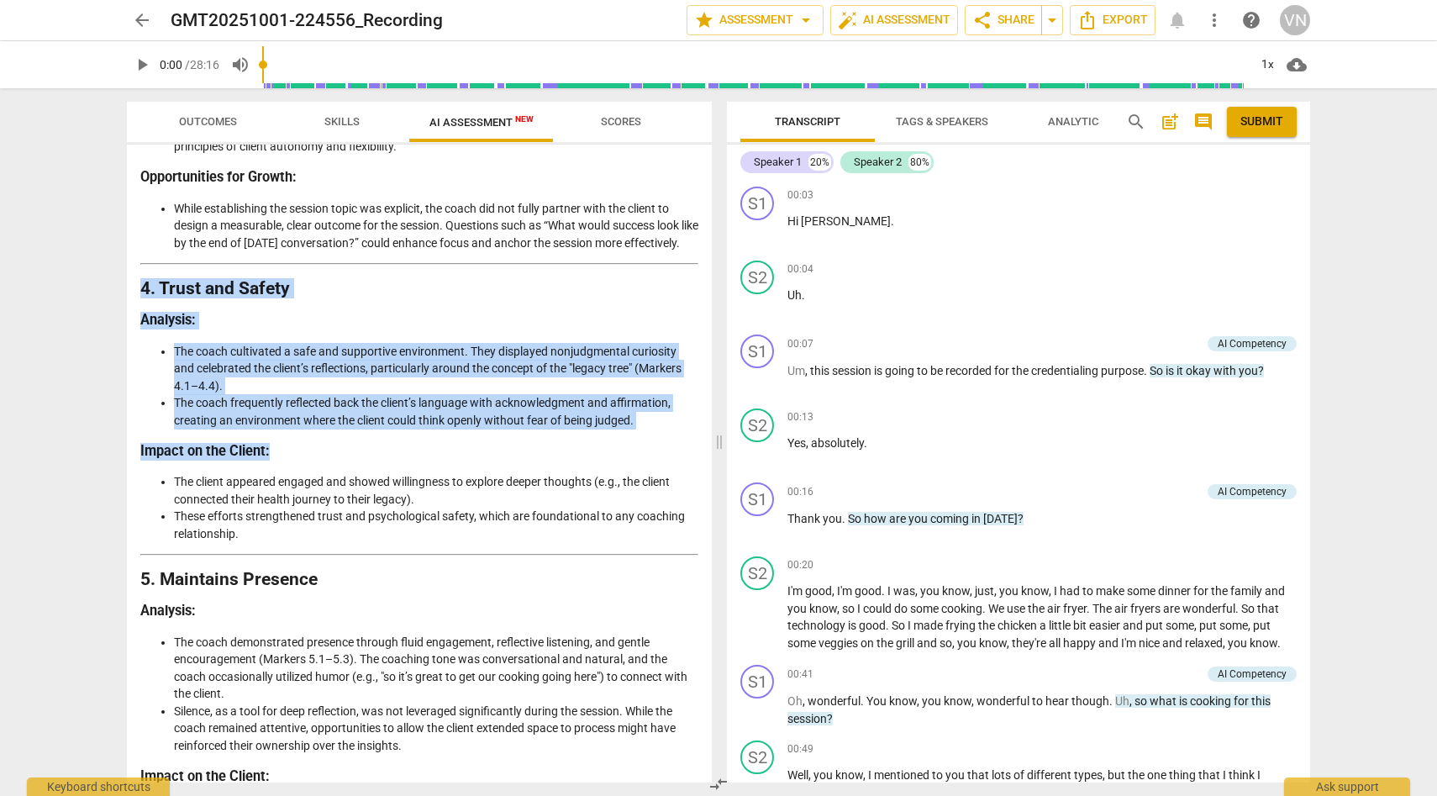
drag, startPoint x: 249, startPoint y: 566, endPoint x: 133, endPoint y: 330, distance: 263.1
click at [133, 330] on div "Disclaimer: AI can make mistakes. Consult a qualified mentor coach before actin…" at bounding box center [419, 464] width 585 height 638
copy div "4. Trust and Safety Analysis : The coach cultivated a safe and supportive envir…"
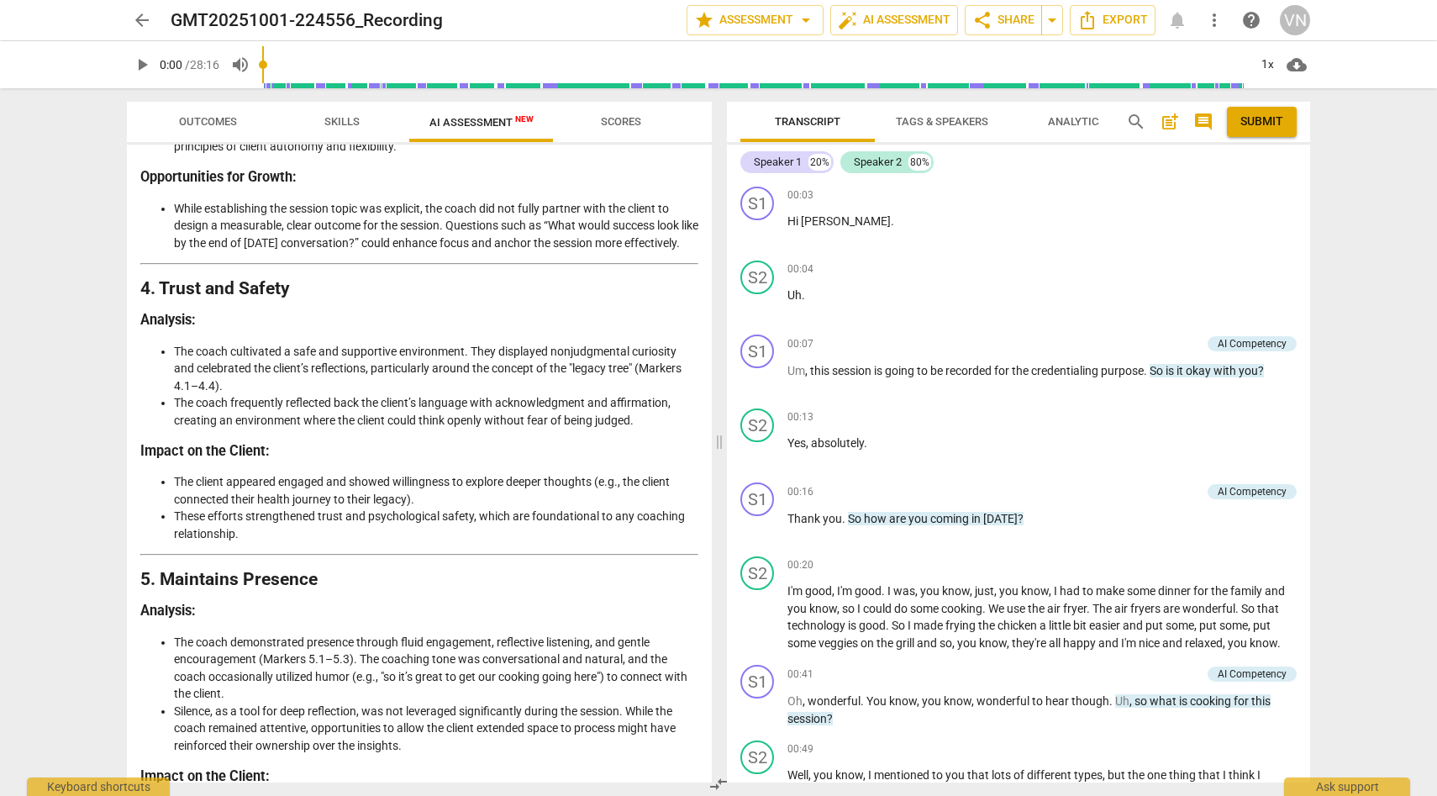
click at [368, 429] on li "The coach frequently reflected back the client’s language with acknowledgment a…" at bounding box center [436, 411] width 524 height 34
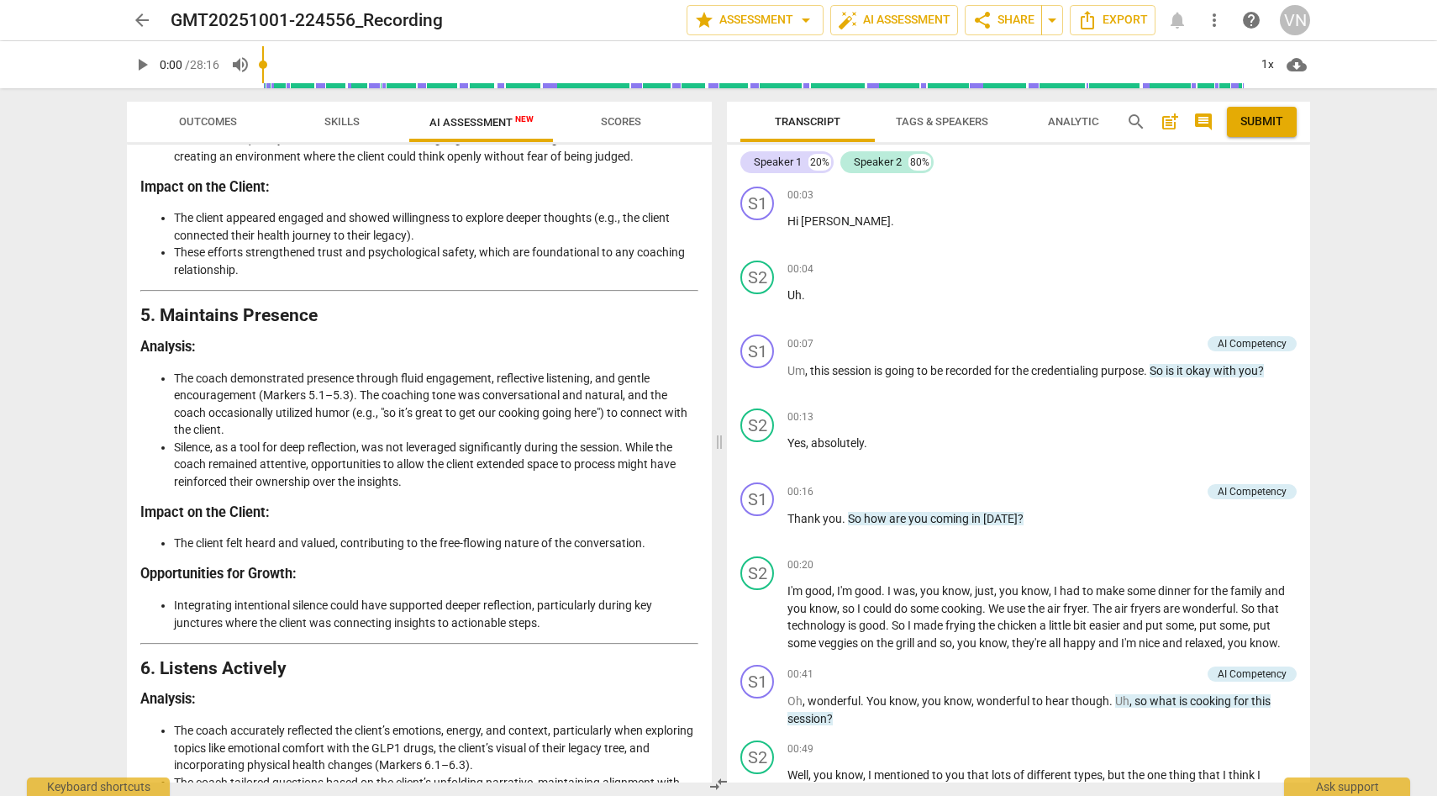
scroll to position [1379, 0]
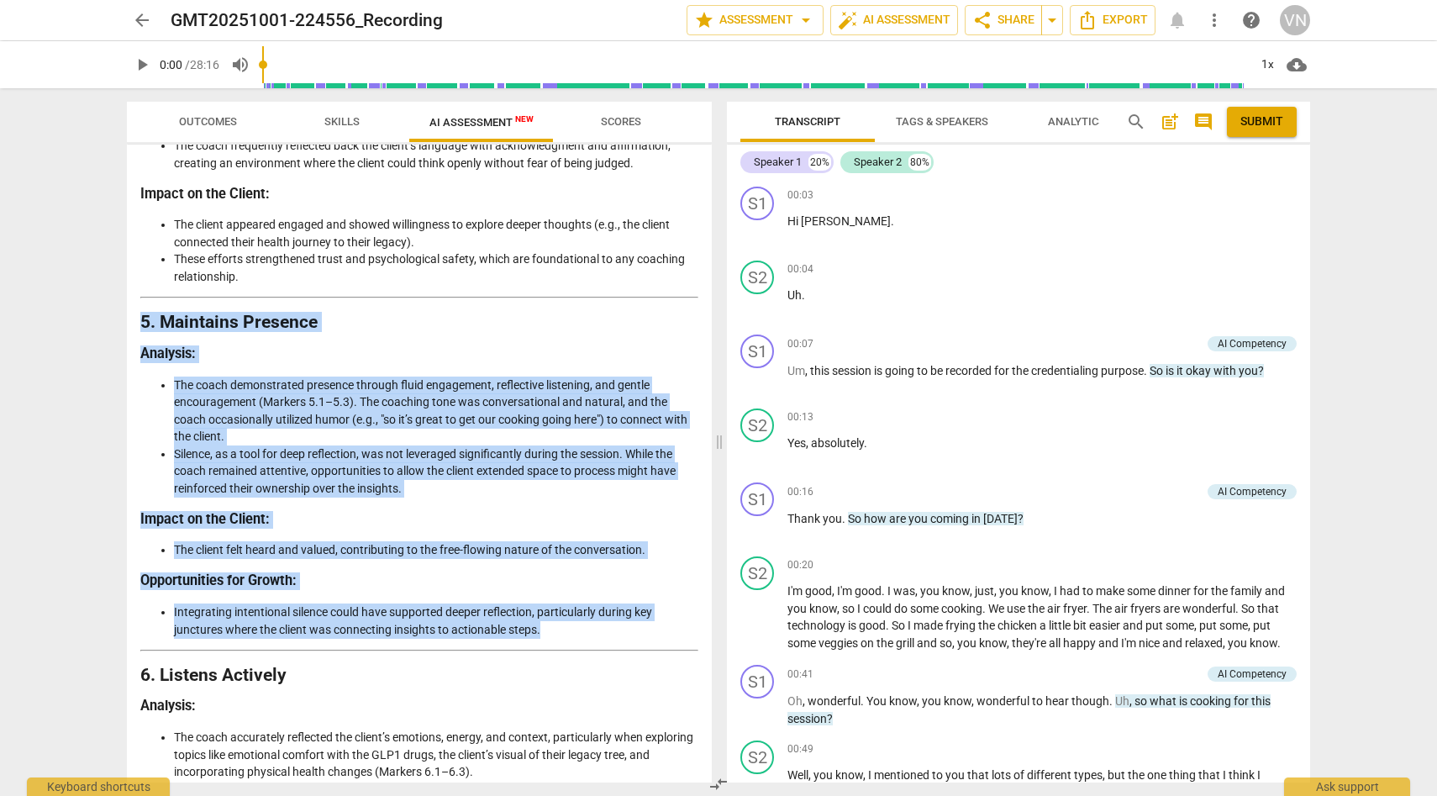
drag, startPoint x: 140, startPoint y: 354, endPoint x: 566, endPoint y: 660, distance: 523.9
click at [567, 661] on div "Detailed Analysis of the Coach's Approach This assessment is based on the frame…" at bounding box center [419, 637] width 558 height 3659
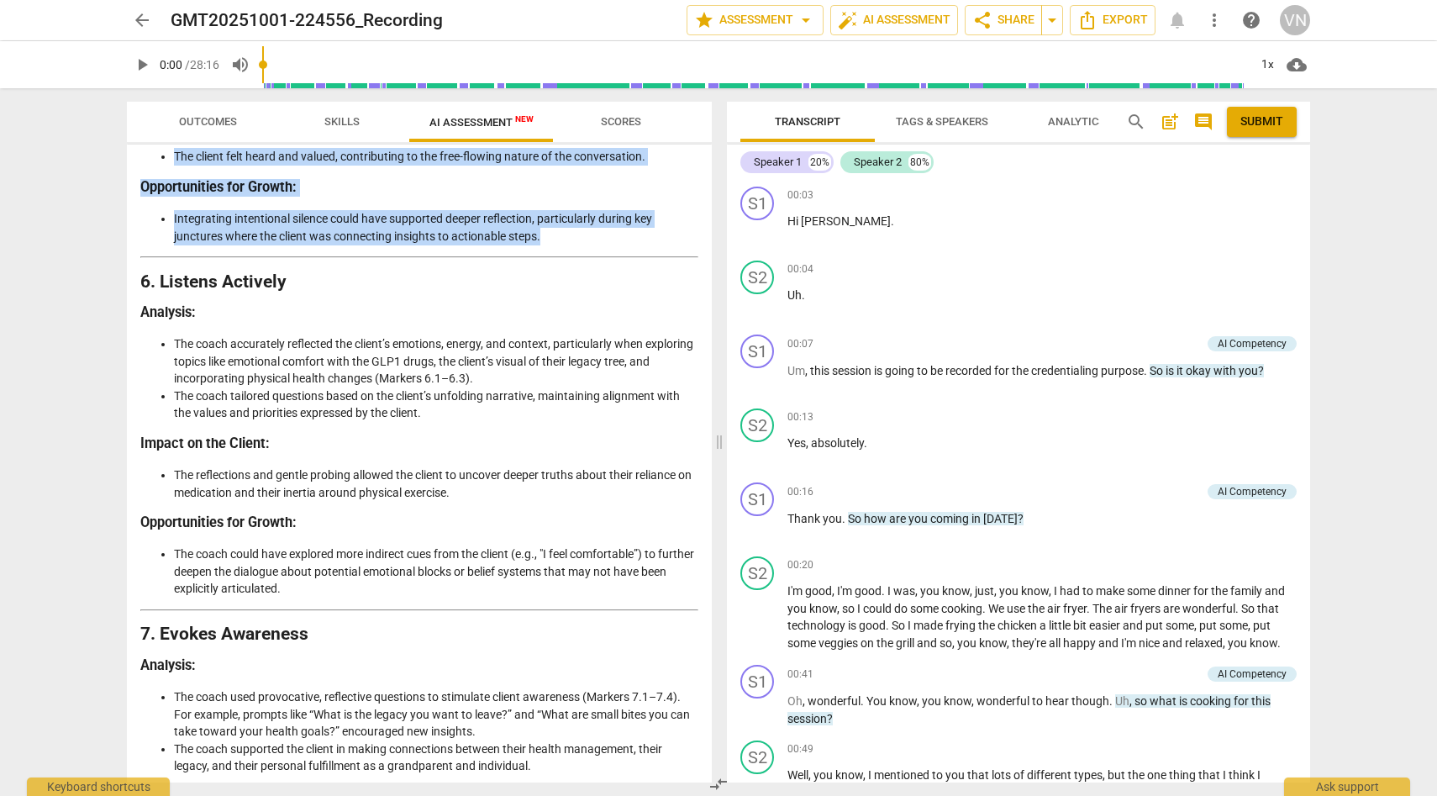
scroll to position [1783, 0]
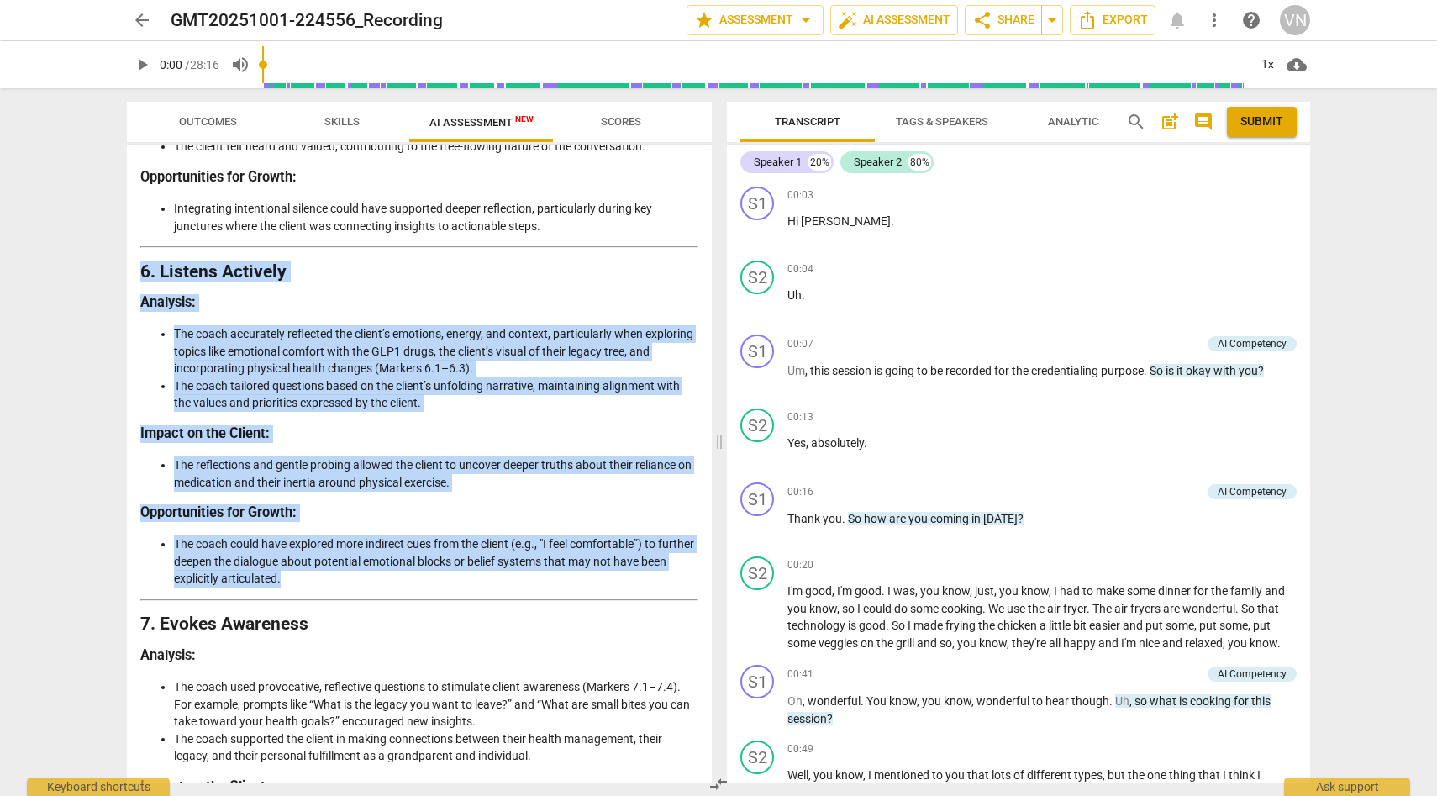
drag, startPoint x: 140, startPoint y: 304, endPoint x: 325, endPoint y: 609, distance: 357.2
click at [325, 609] on div "Detailed Analysis of the Coach's Approach This assessment is based on the frame…" at bounding box center [419, 234] width 558 height 3659
copy div "6. Listens Actively Analysis : The coach accurately reflected the client’s emot…"
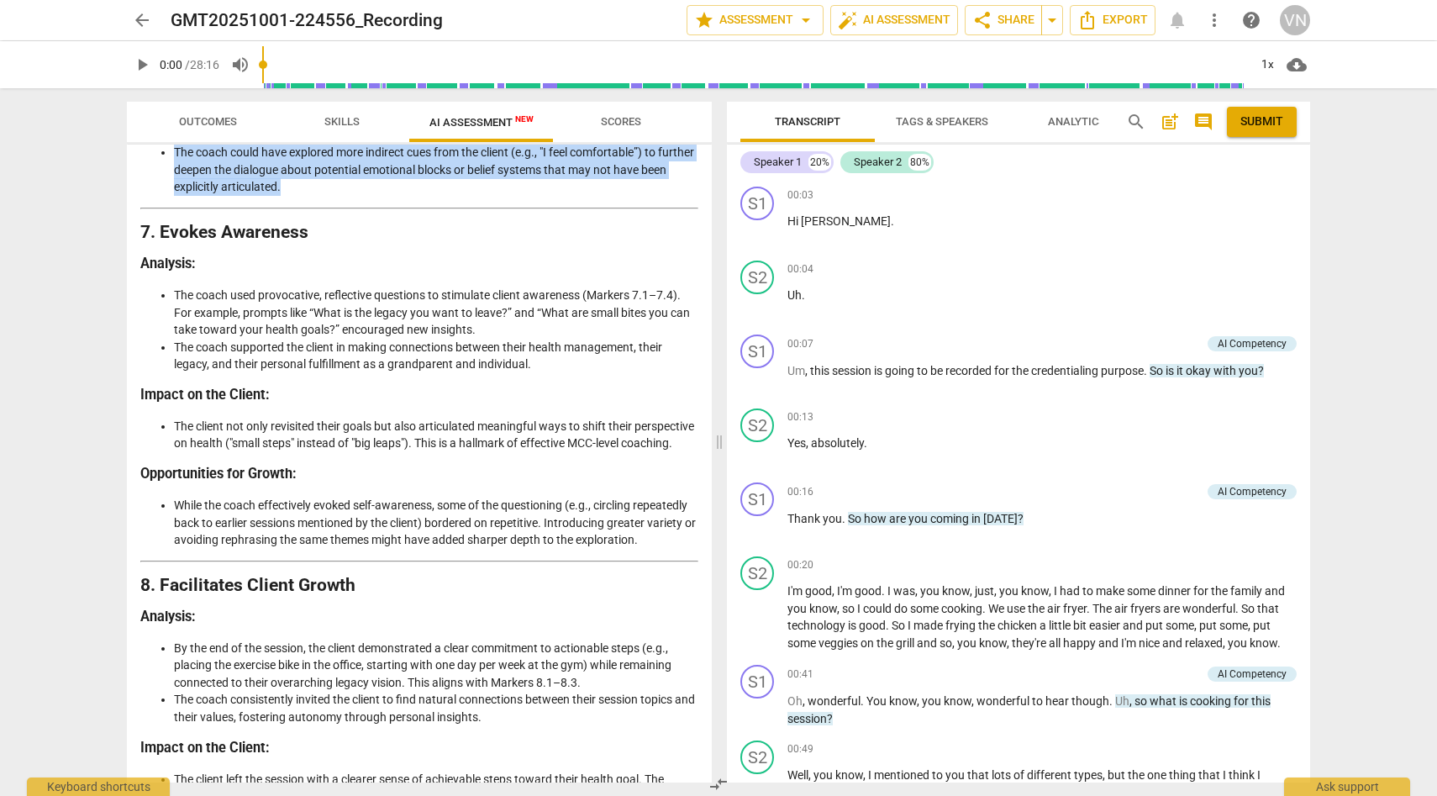
scroll to position [2129, 0]
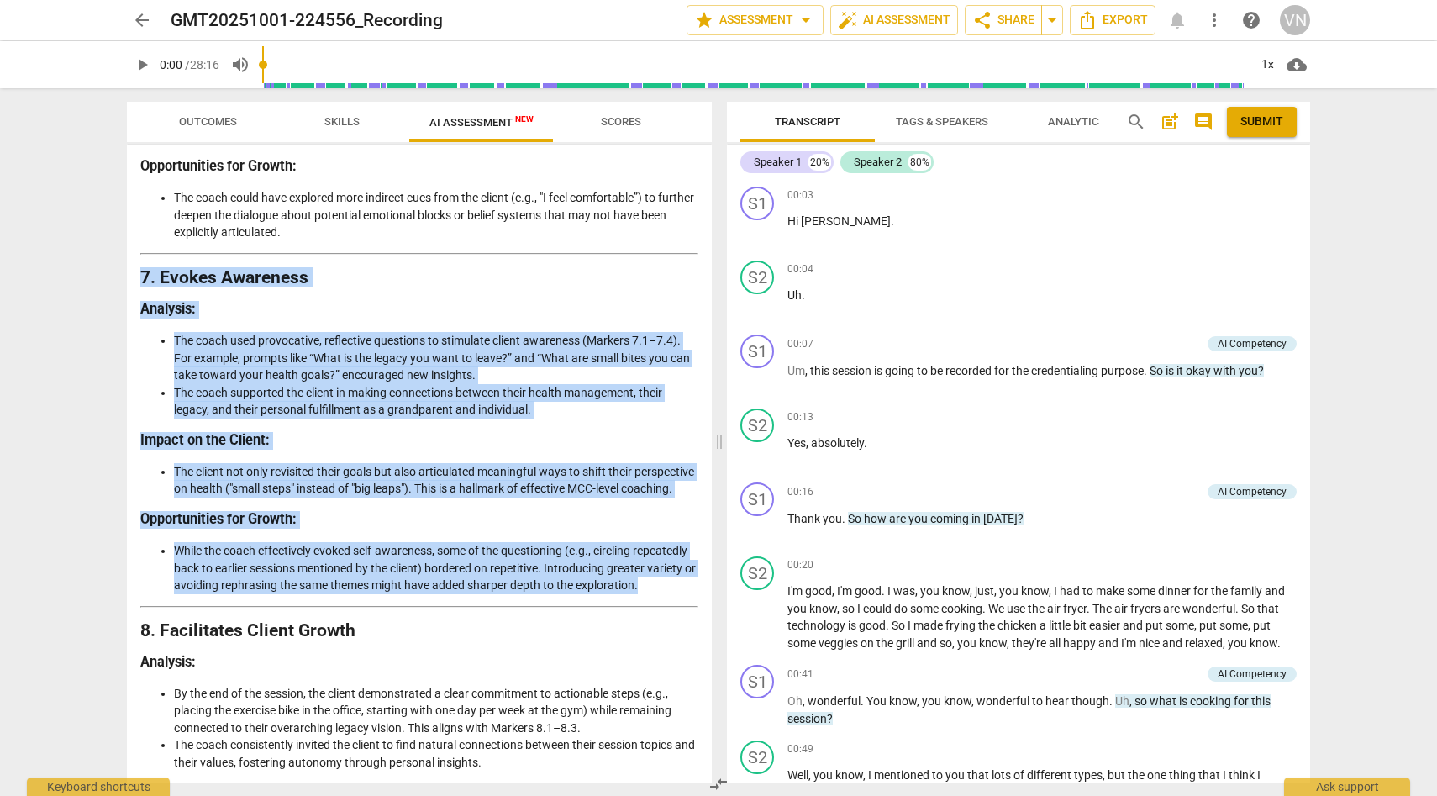
drag, startPoint x: 141, startPoint y: 312, endPoint x: 514, endPoint y: 650, distance: 503.4
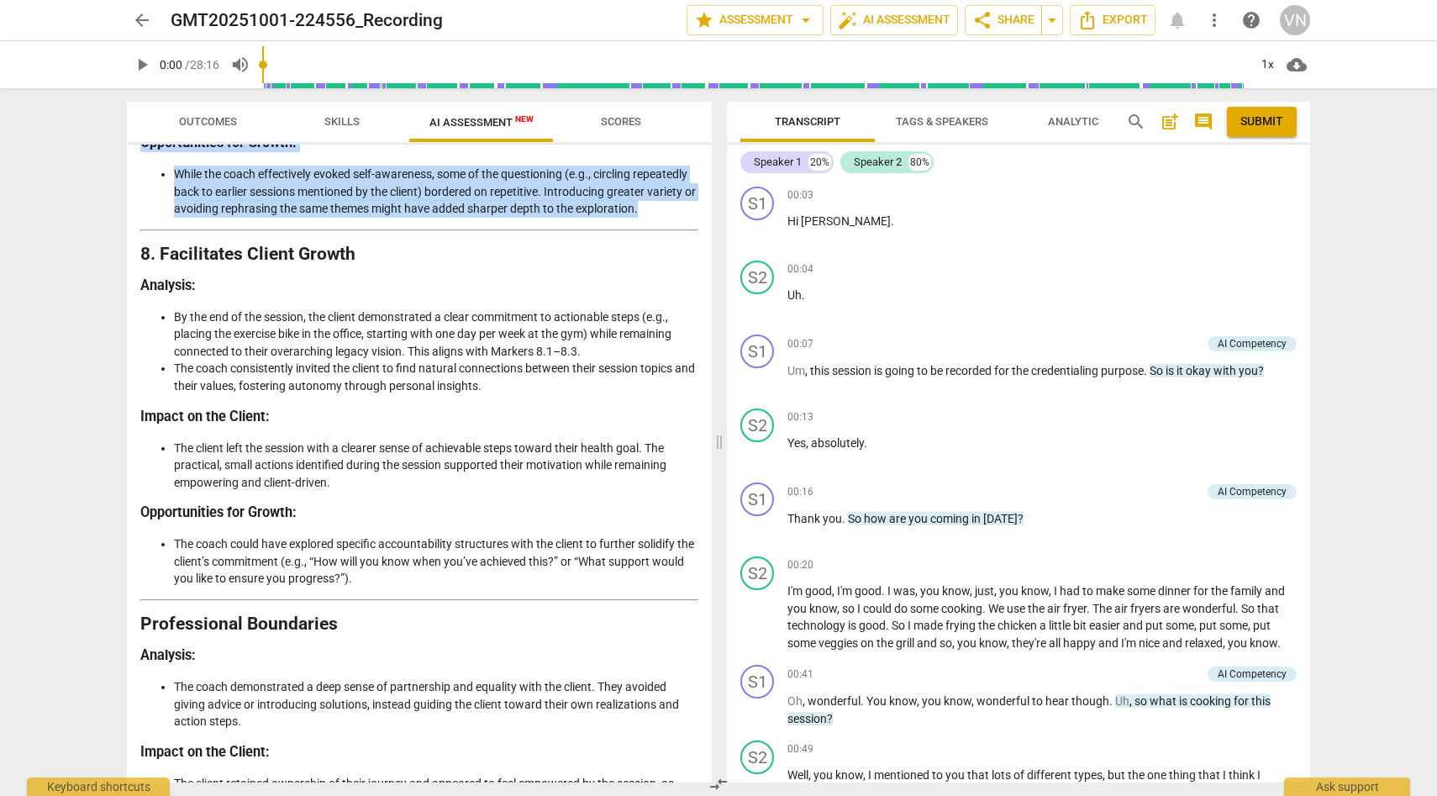
scroll to position [2479, 0]
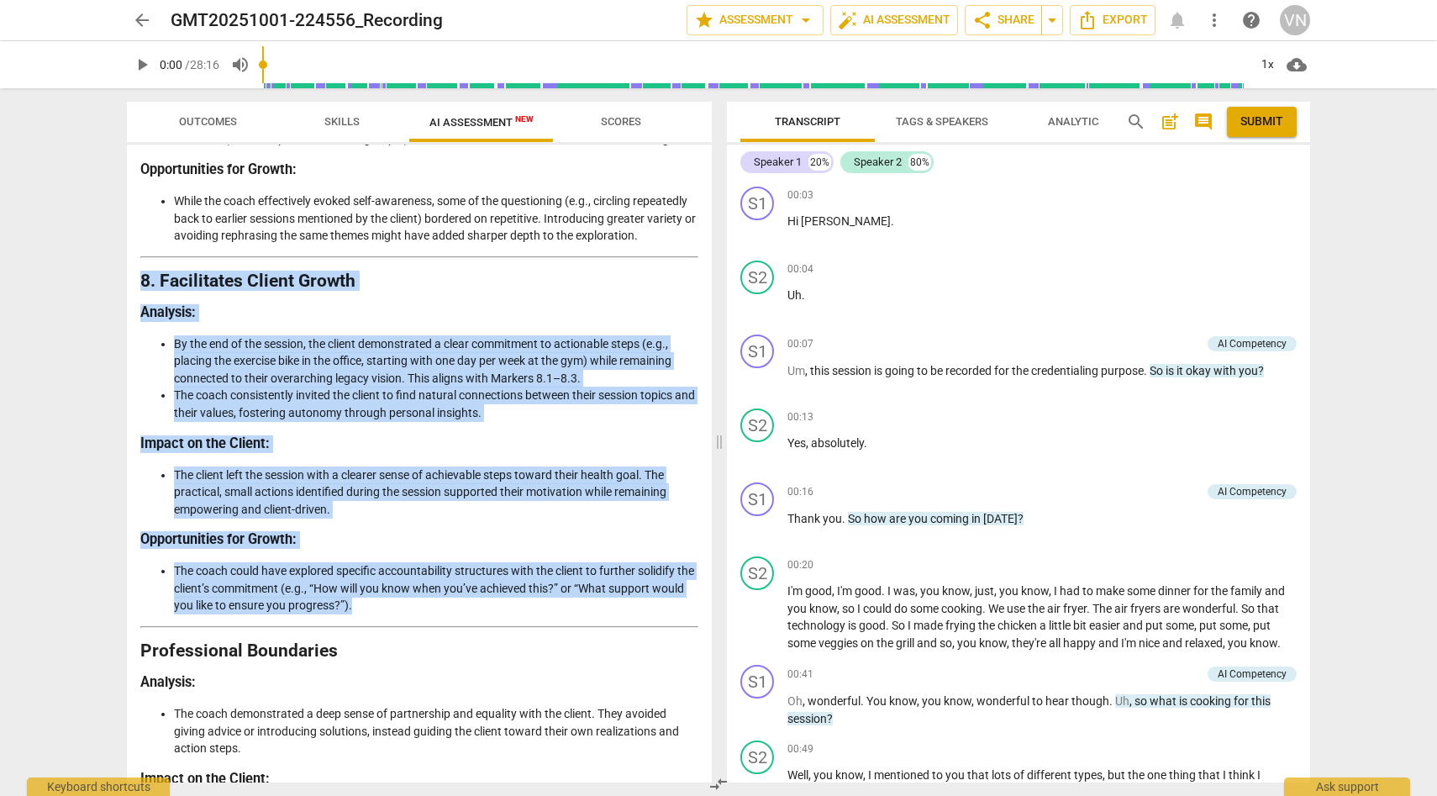
drag, startPoint x: 140, startPoint y: 347, endPoint x: 407, endPoint y: 670, distance: 418.5
copy div "8. Facilitates Client Growth Analysis : By the end of the session, the client d…"
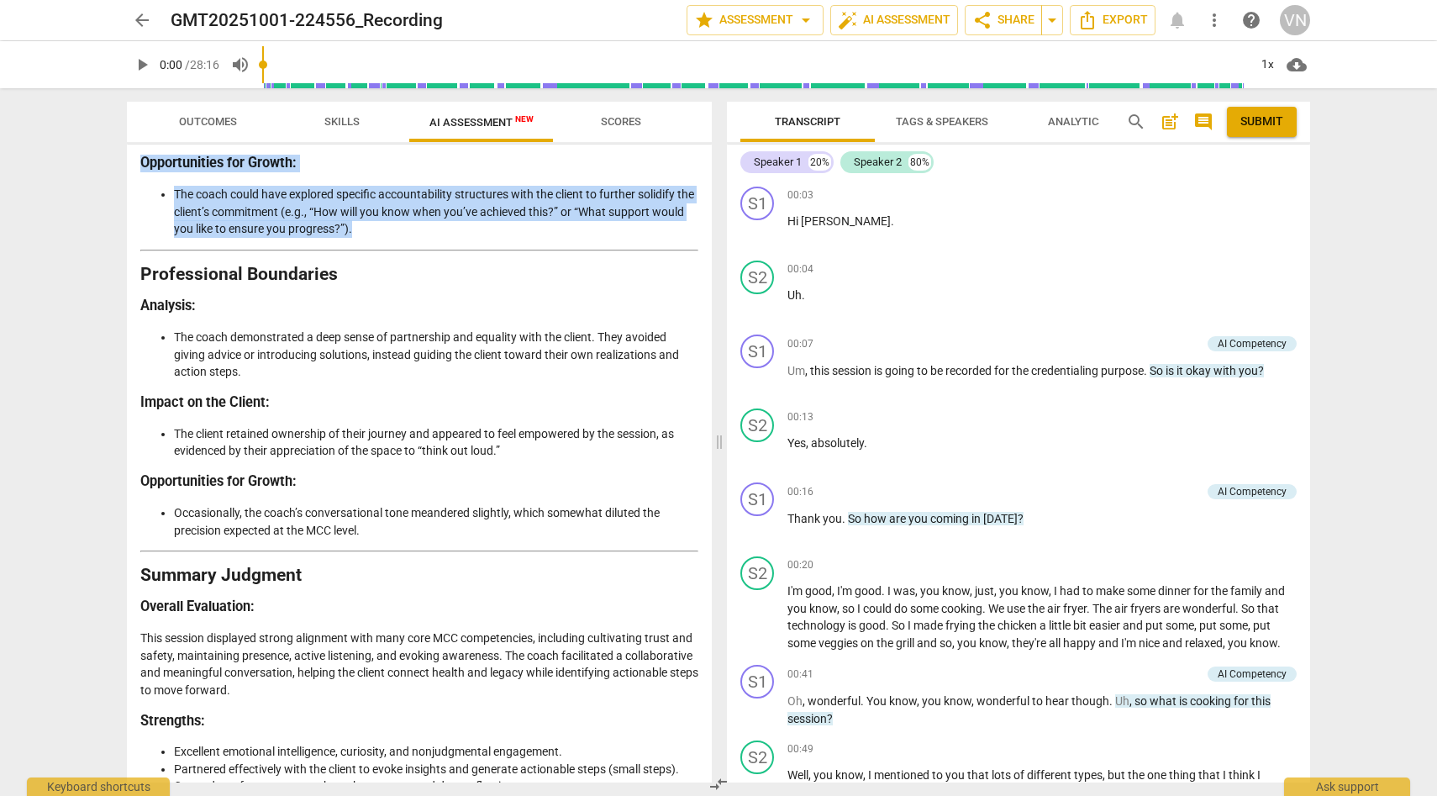
scroll to position [2865, 0]
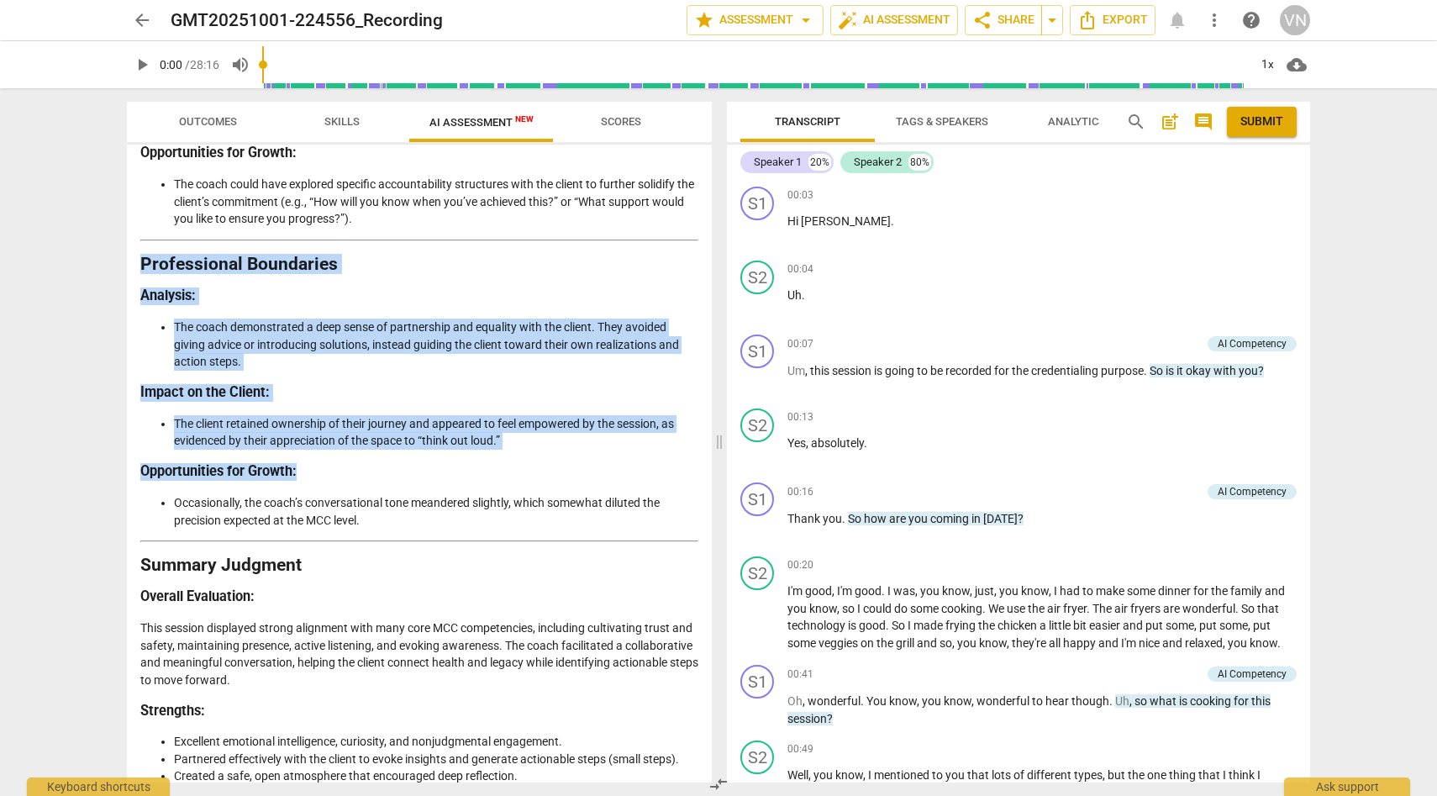
drag, startPoint x: 137, startPoint y: 331, endPoint x: 404, endPoint y: 608, distance: 384.6
click at [404, 608] on div "Disclaimer: AI can make mistakes. Consult a qualified mentor coach before actin…" at bounding box center [419, 464] width 585 height 638
copy div "Professional Boundaries Analysis : The coach demonstrated a deep sense of partn…"
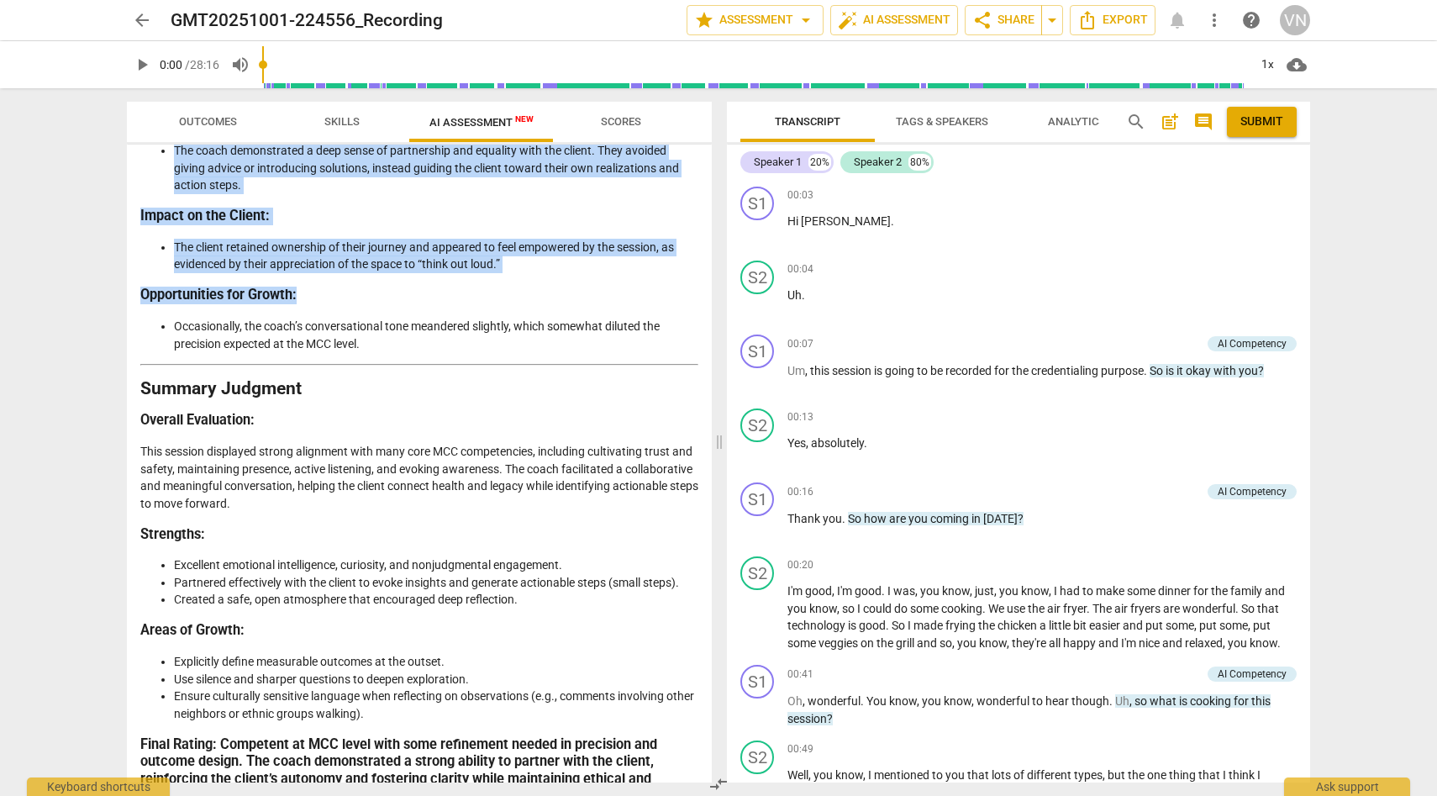
scroll to position [3147, 0]
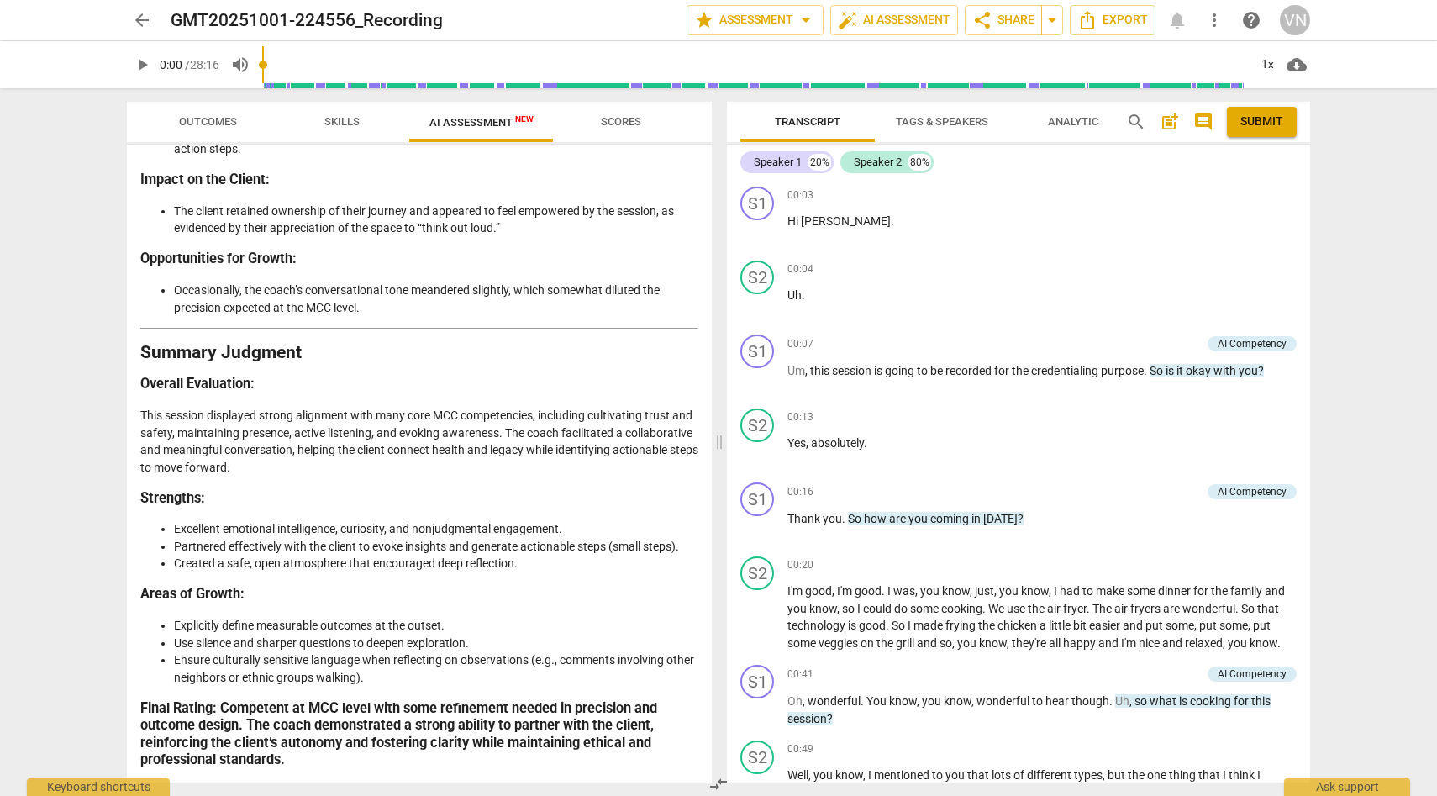
click at [137, 360] on div "Disclaimer: AI can make mistakes. Consult a qualified mentor coach before actin…" at bounding box center [419, 464] width 585 height 638
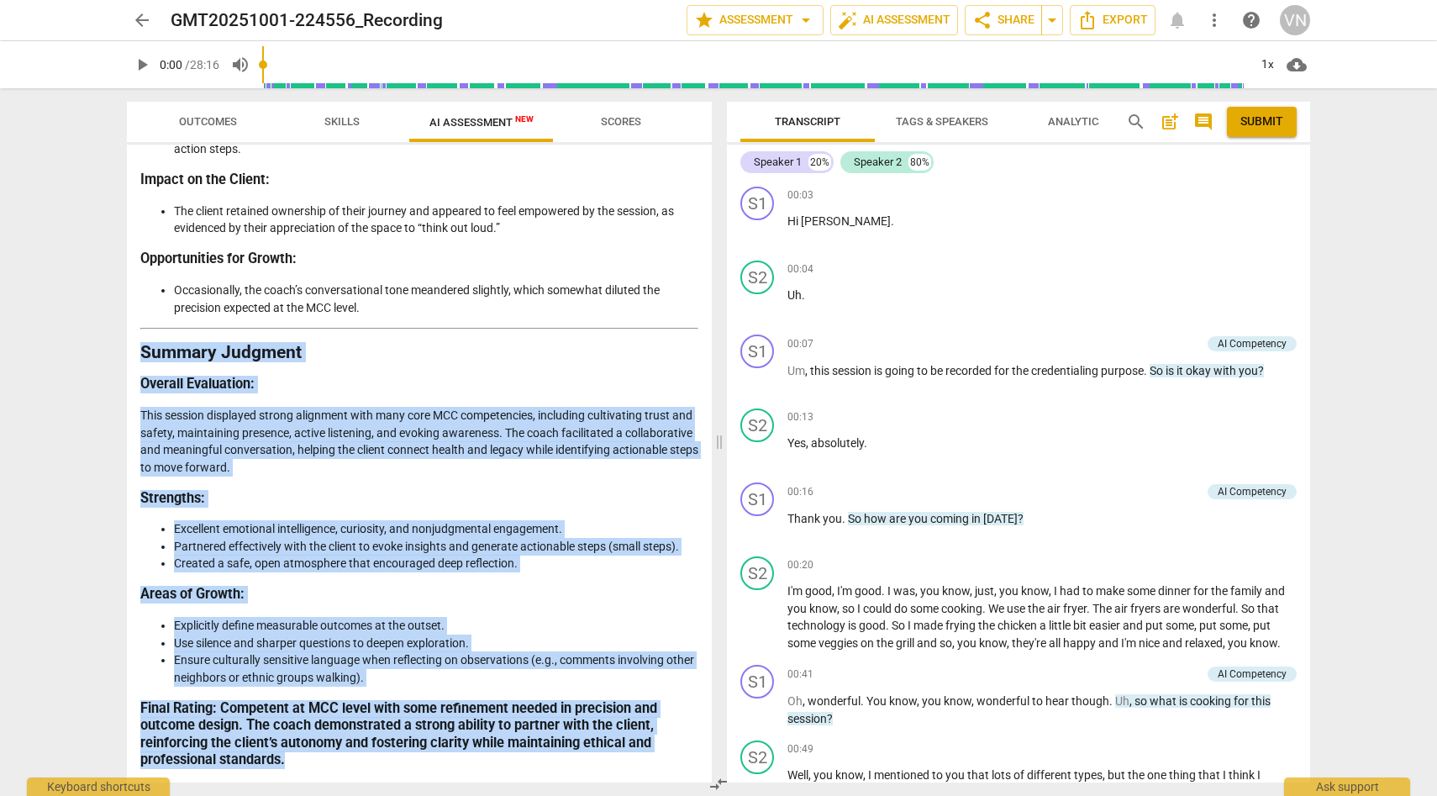
drag, startPoint x: 144, startPoint y: 350, endPoint x: 300, endPoint y: 761, distance: 439.7
copy div "Summary Judgment Overall Evaluation : This session displayed strong alignment w…"
